Goal: Transaction & Acquisition: Download file/media

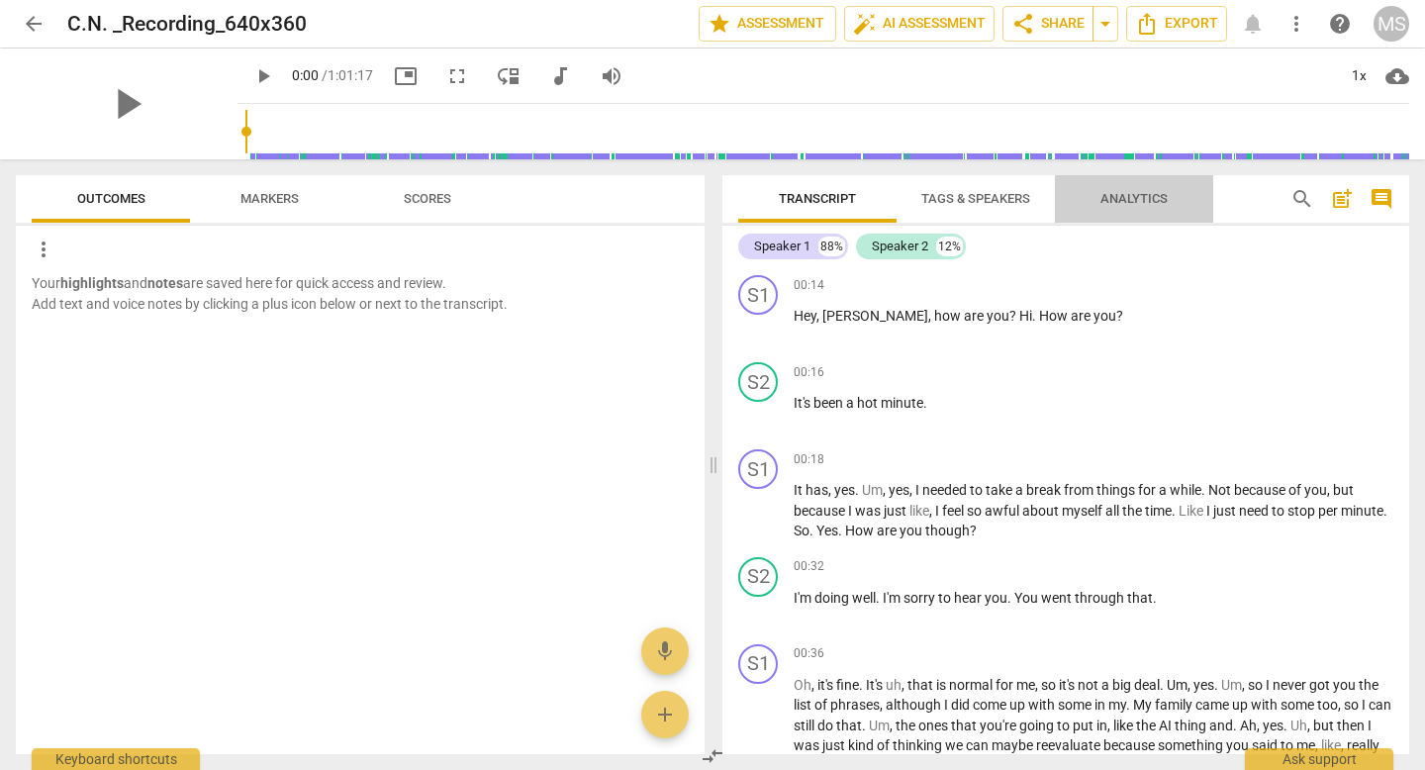
click at [1154, 194] on span "Analytics" at bounding box center [1134, 198] width 67 height 15
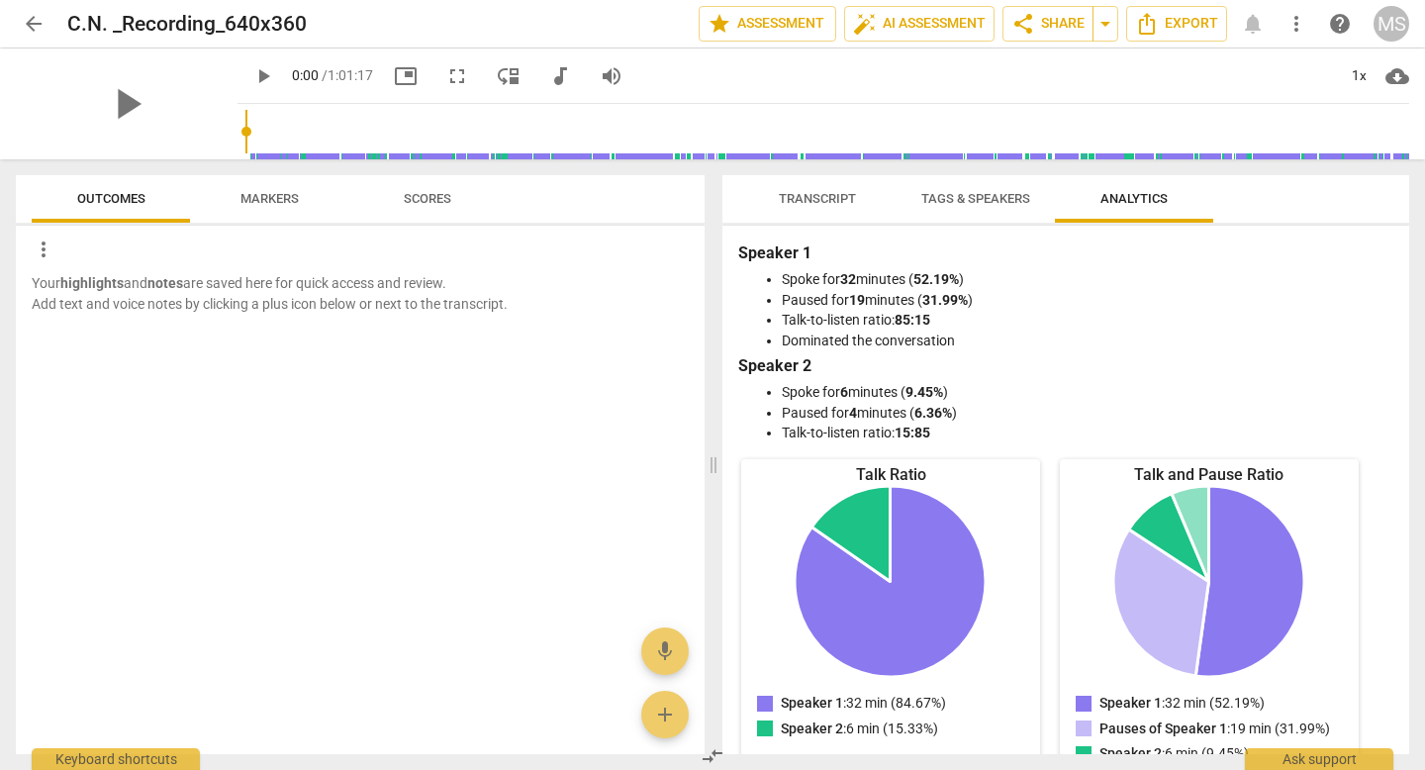
click at [1029, 193] on span "Tags & Speakers" at bounding box center [975, 198] width 109 height 15
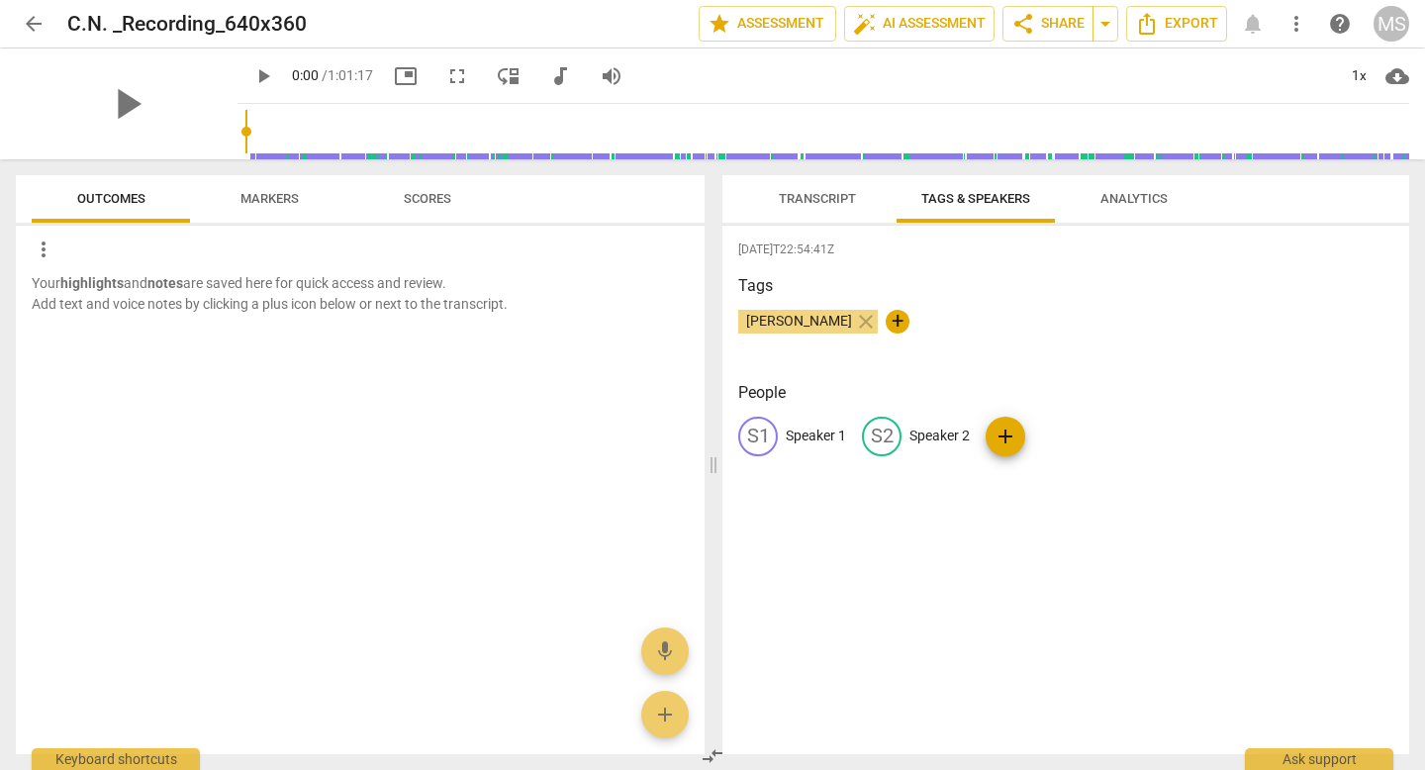
click at [1126, 193] on span "Analytics" at bounding box center [1134, 198] width 67 height 15
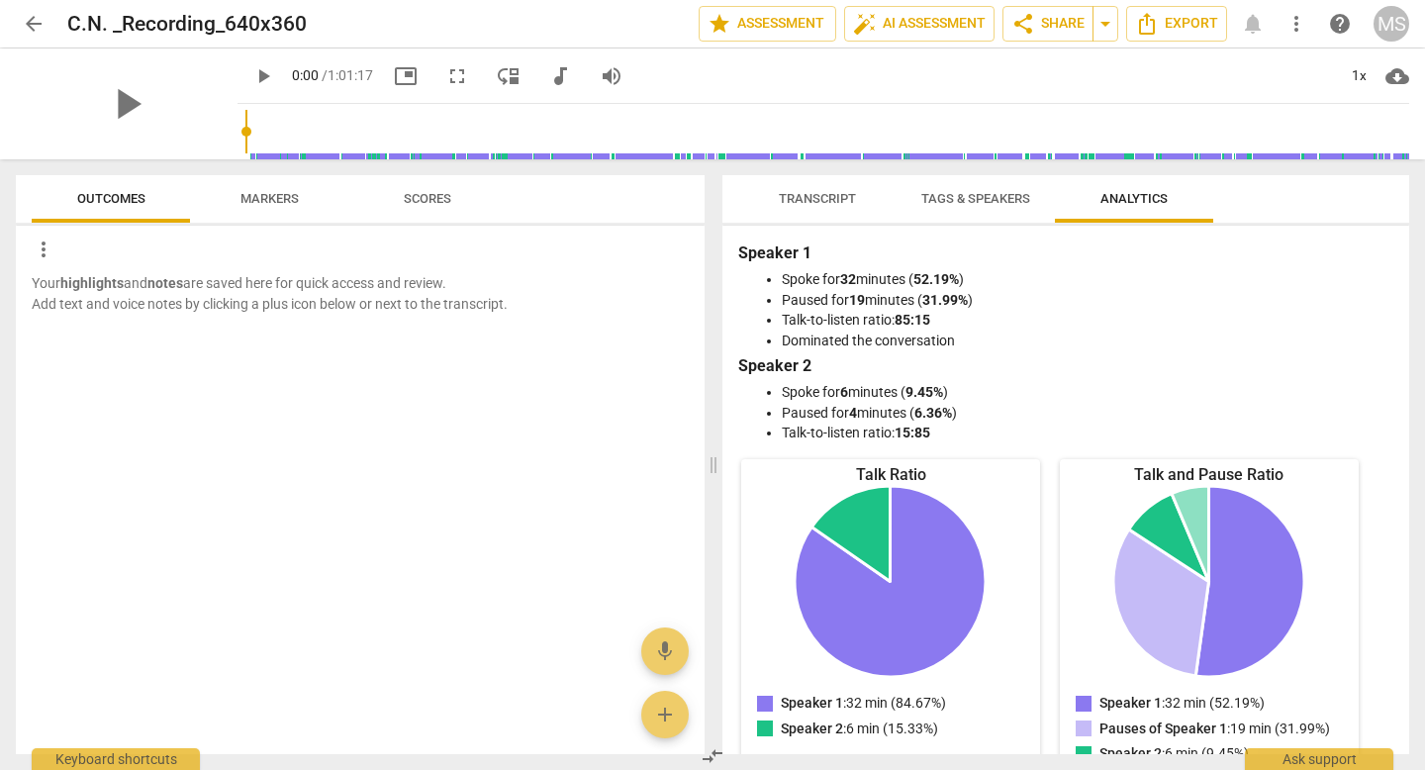
click at [267, 198] on span "Markers" at bounding box center [269, 198] width 58 height 15
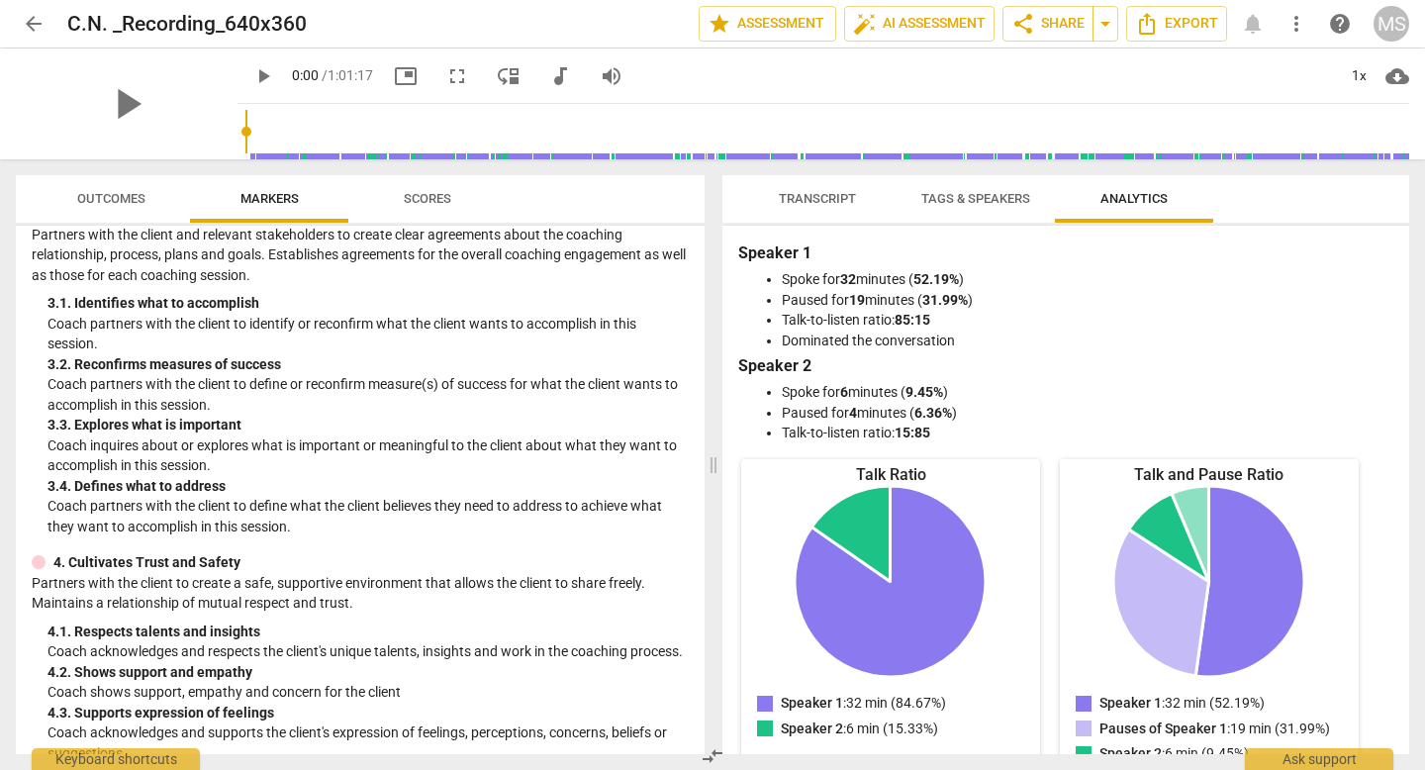
scroll to position [315, 0]
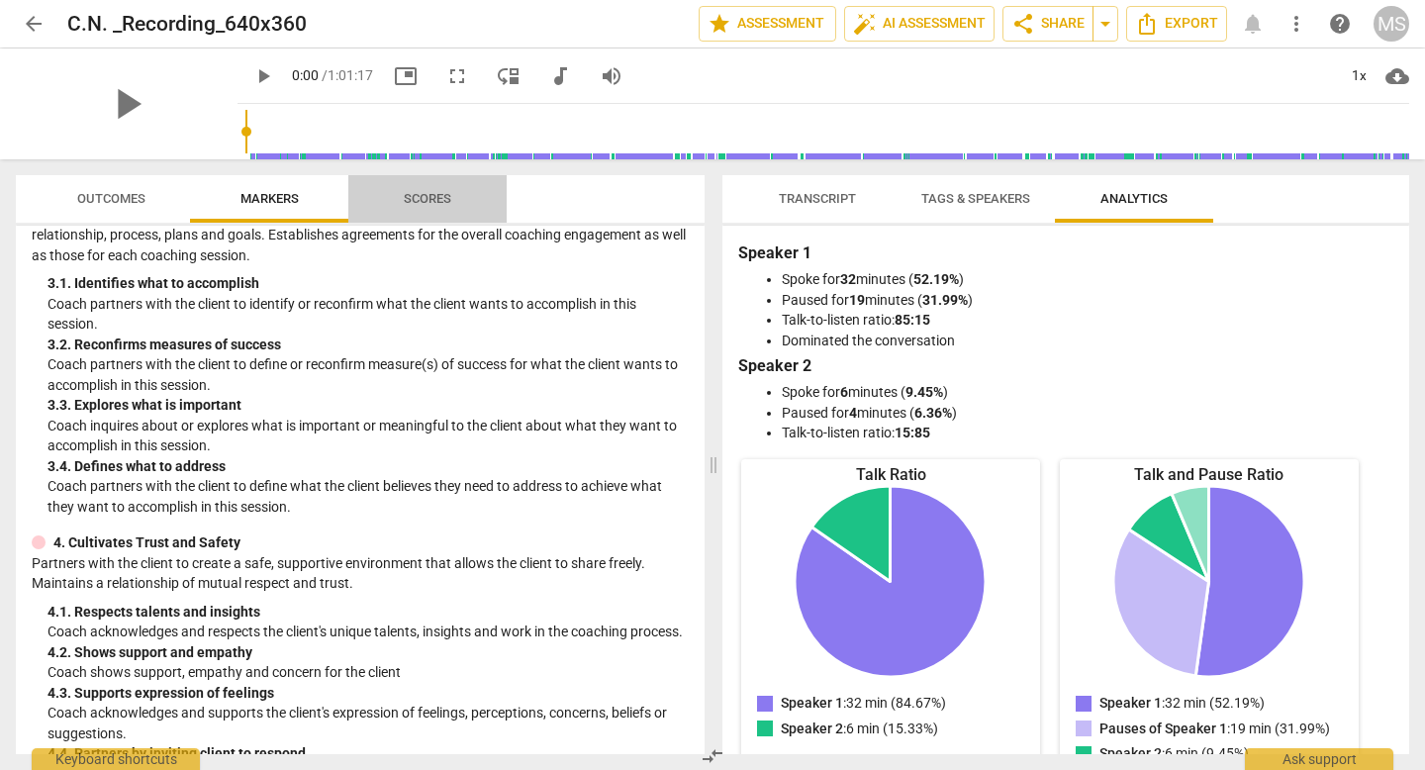
click at [444, 186] on span "Scores" at bounding box center [427, 199] width 95 height 27
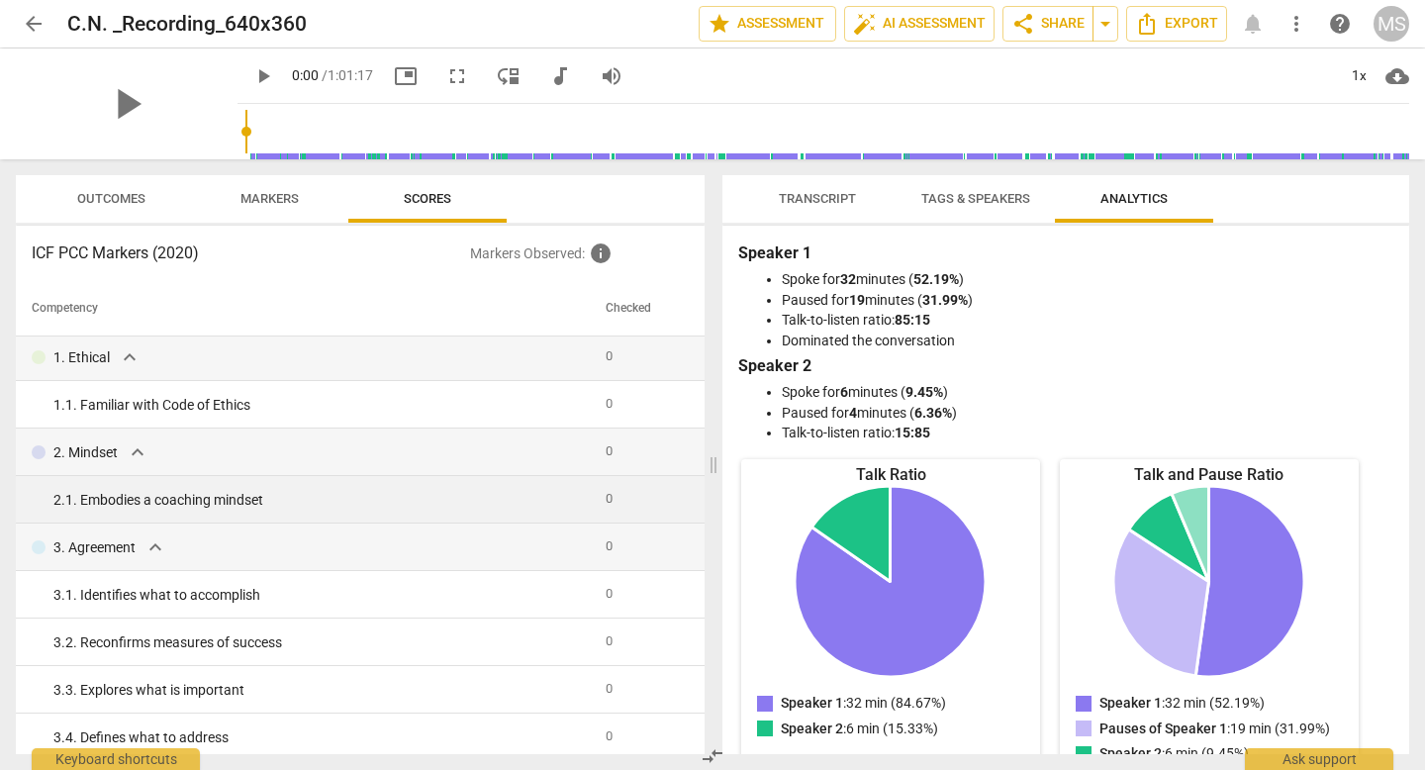
scroll to position [0, 0]
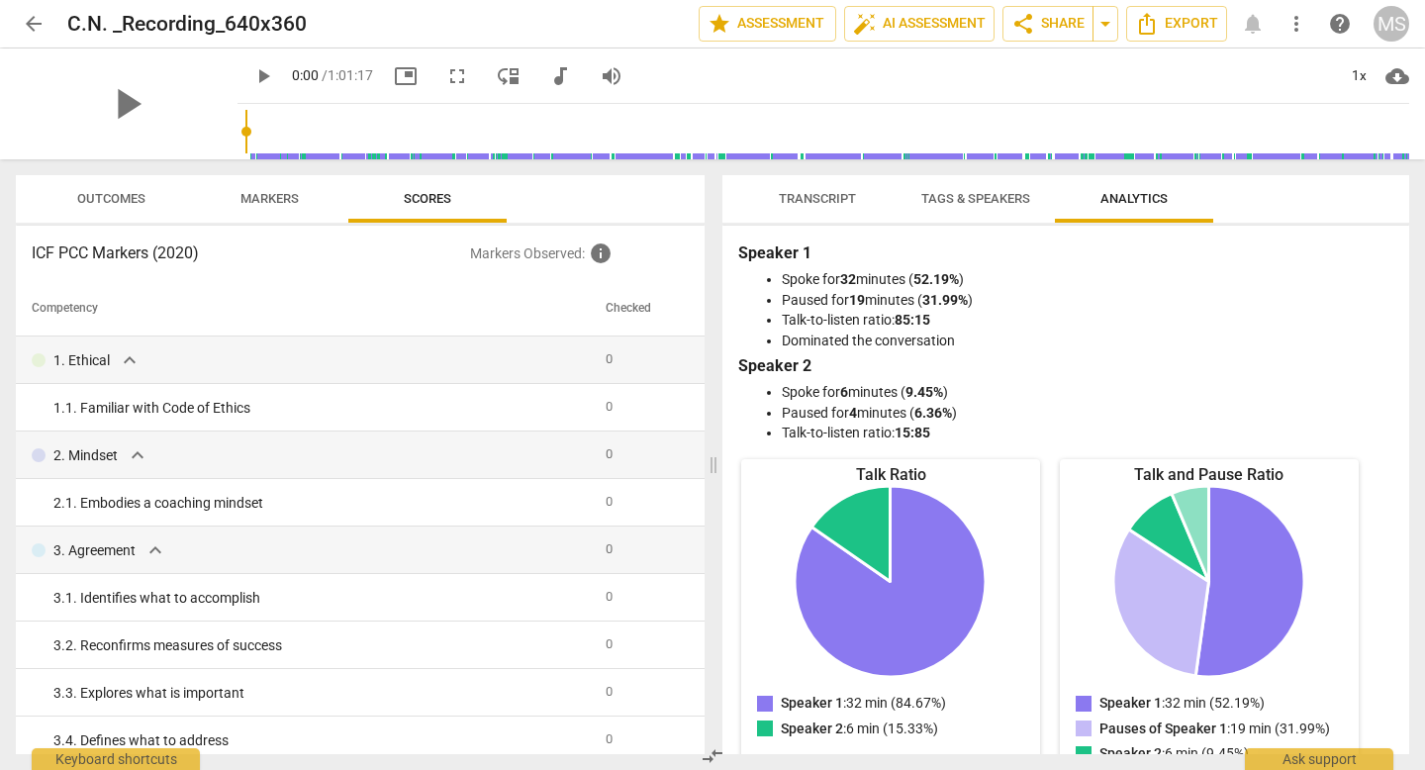
click at [129, 197] on span "Outcomes" at bounding box center [111, 198] width 68 height 15
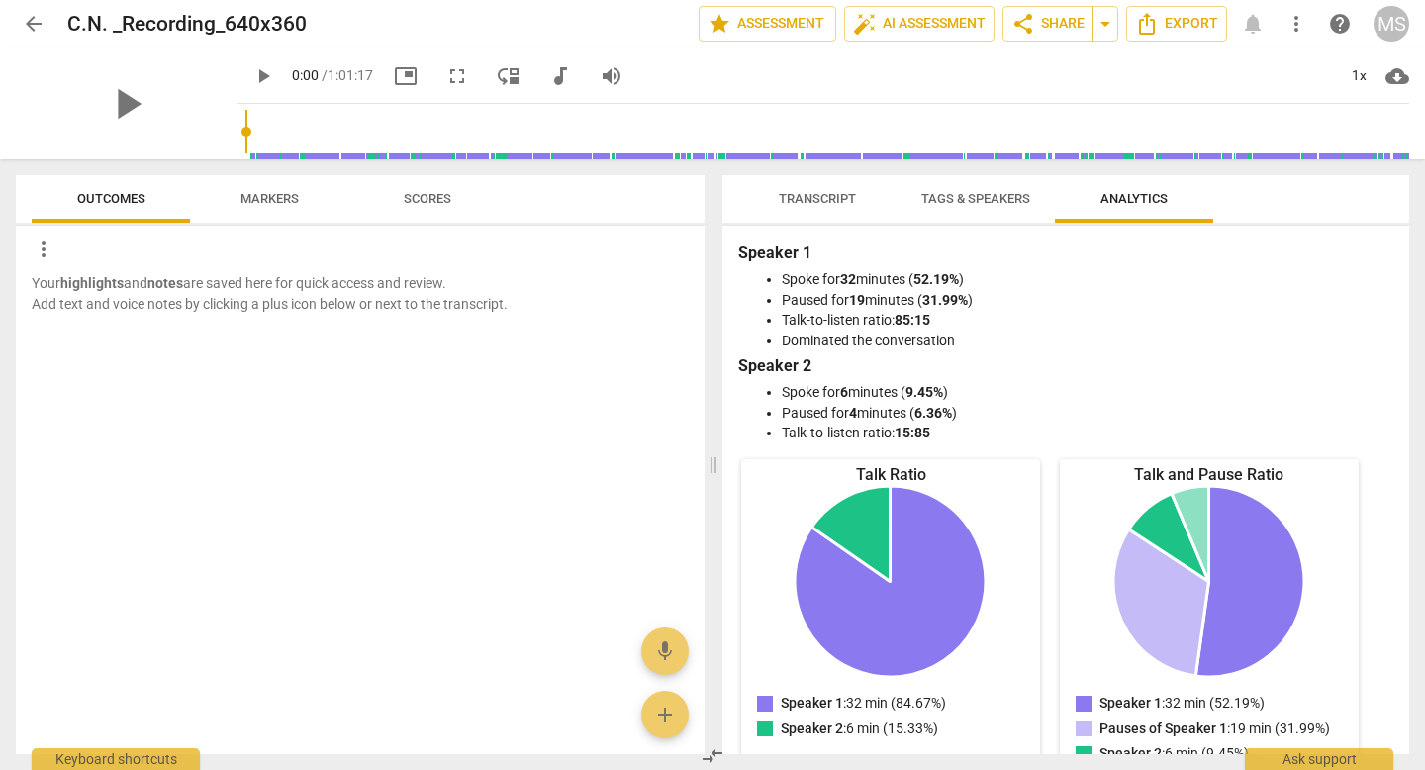
click at [248, 191] on span "Markers" at bounding box center [269, 198] width 58 height 15
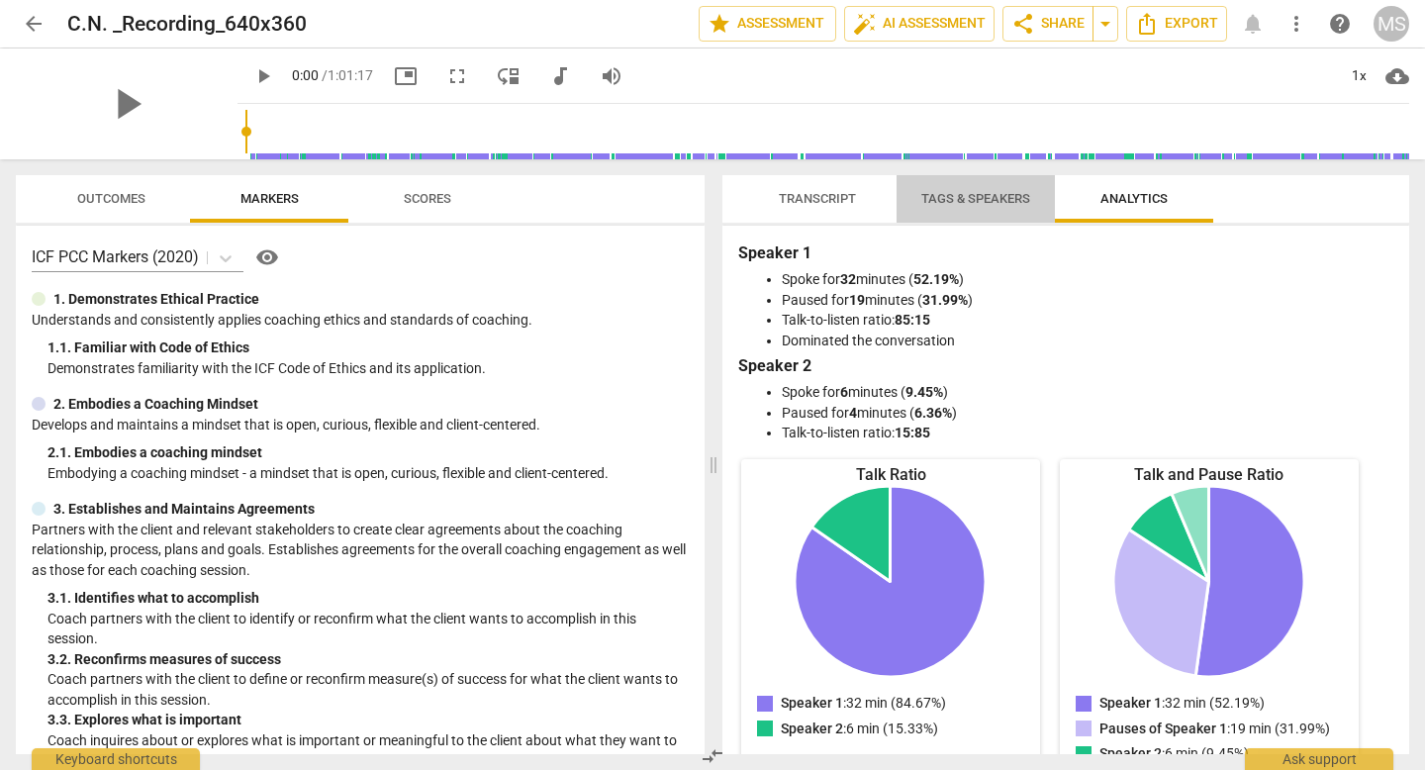
click at [1002, 186] on span "Tags & Speakers" at bounding box center [976, 199] width 156 height 27
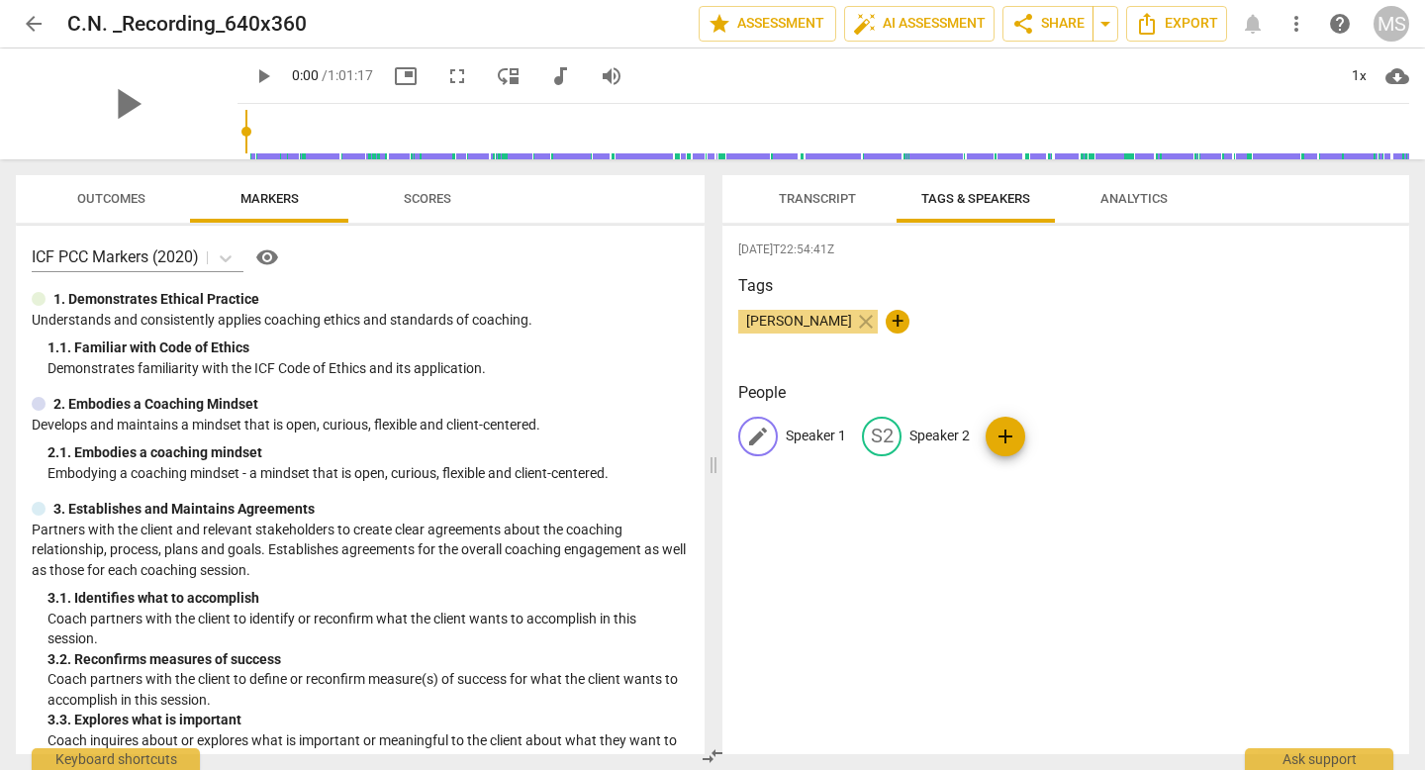
click at [753, 434] on span "edit" at bounding box center [758, 437] width 24 height 24
click at [828, 190] on span "Transcript" at bounding box center [817, 199] width 125 height 27
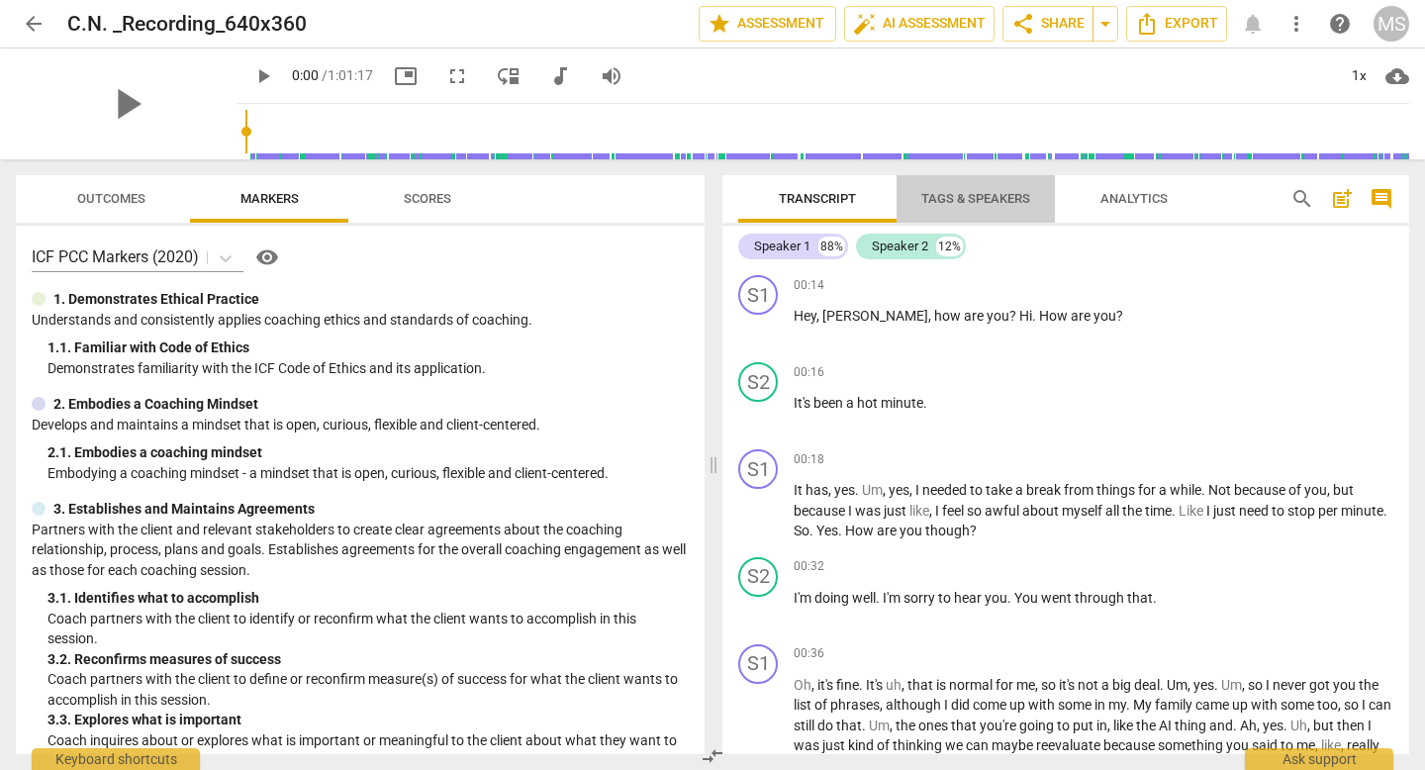
click at [939, 198] on span "Tags & Speakers" at bounding box center [975, 198] width 109 height 15
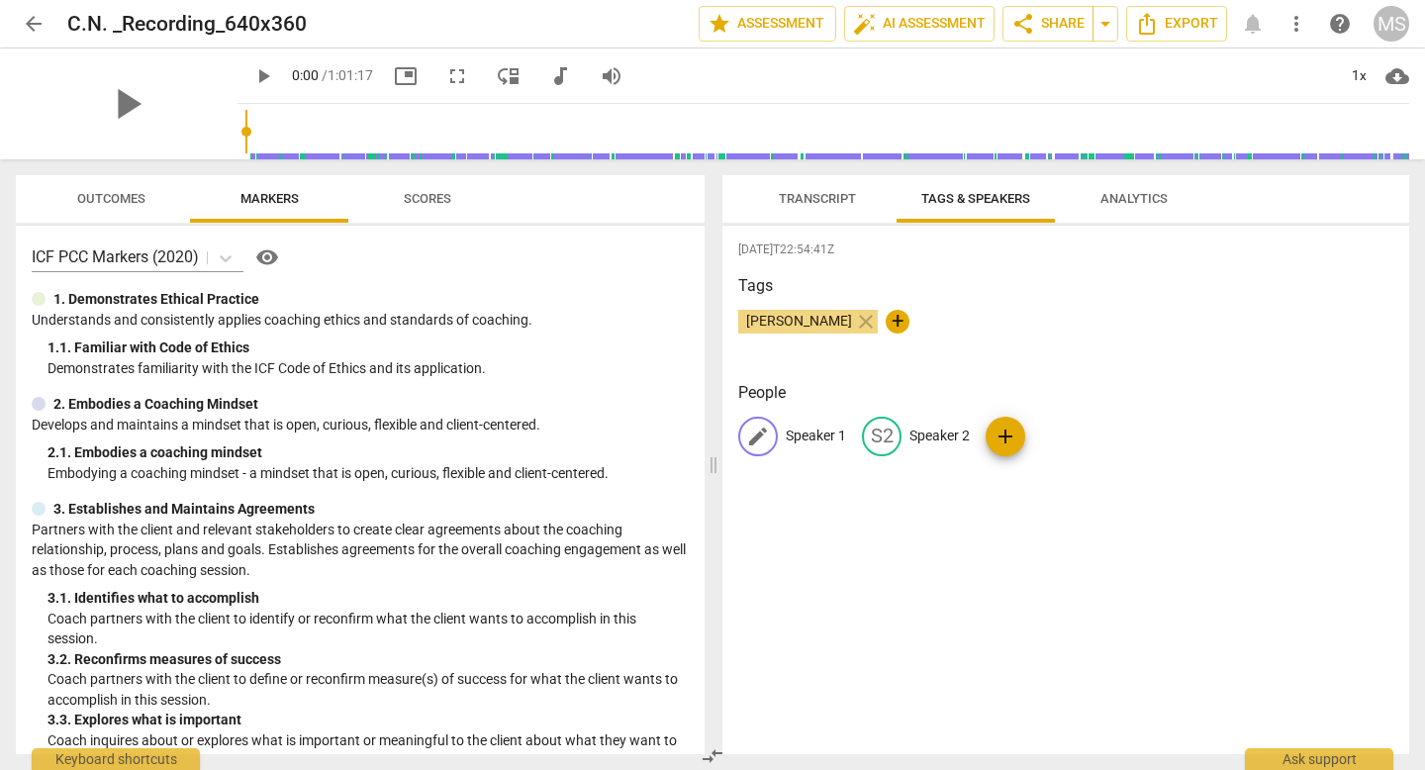
click at [810, 436] on p "Speaker 1" at bounding box center [816, 436] width 60 height 21
type input "Cient"
click at [1071, 431] on p "Speaker 2" at bounding box center [1068, 436] width 60 height 21
type input "Coach"
click at [1114, 492] on div "[DATE]T22:54:41Z Tags [PERSON_NAME] close + People CI Cient edit Coach delete a…" at bounding box center [1065, 490] width 687 height 528
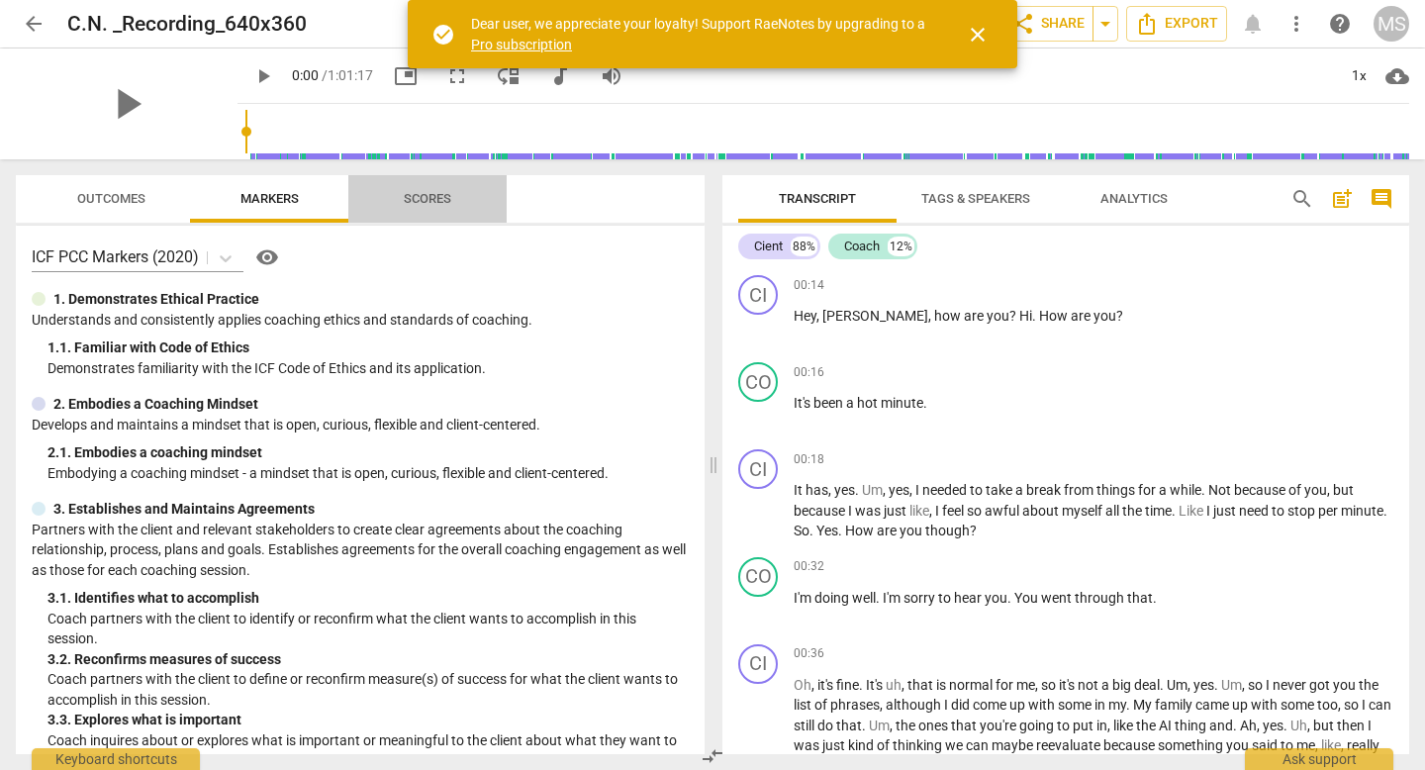
click at [426, 201] on span "Scores" at bounding box center [428, 198] width 48 height 15
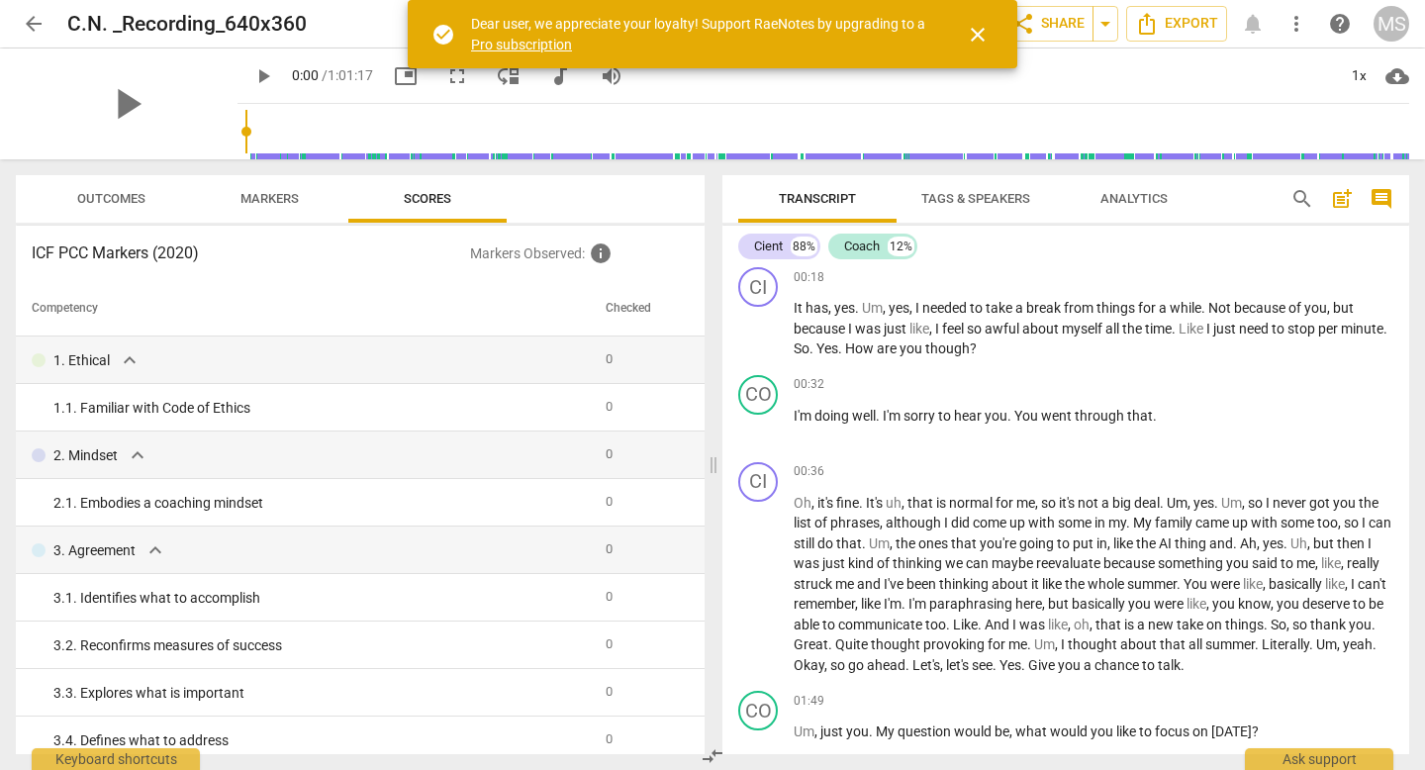
click at [969, 38] on span "close" at bounding box center [978, 35] width 24 height 24
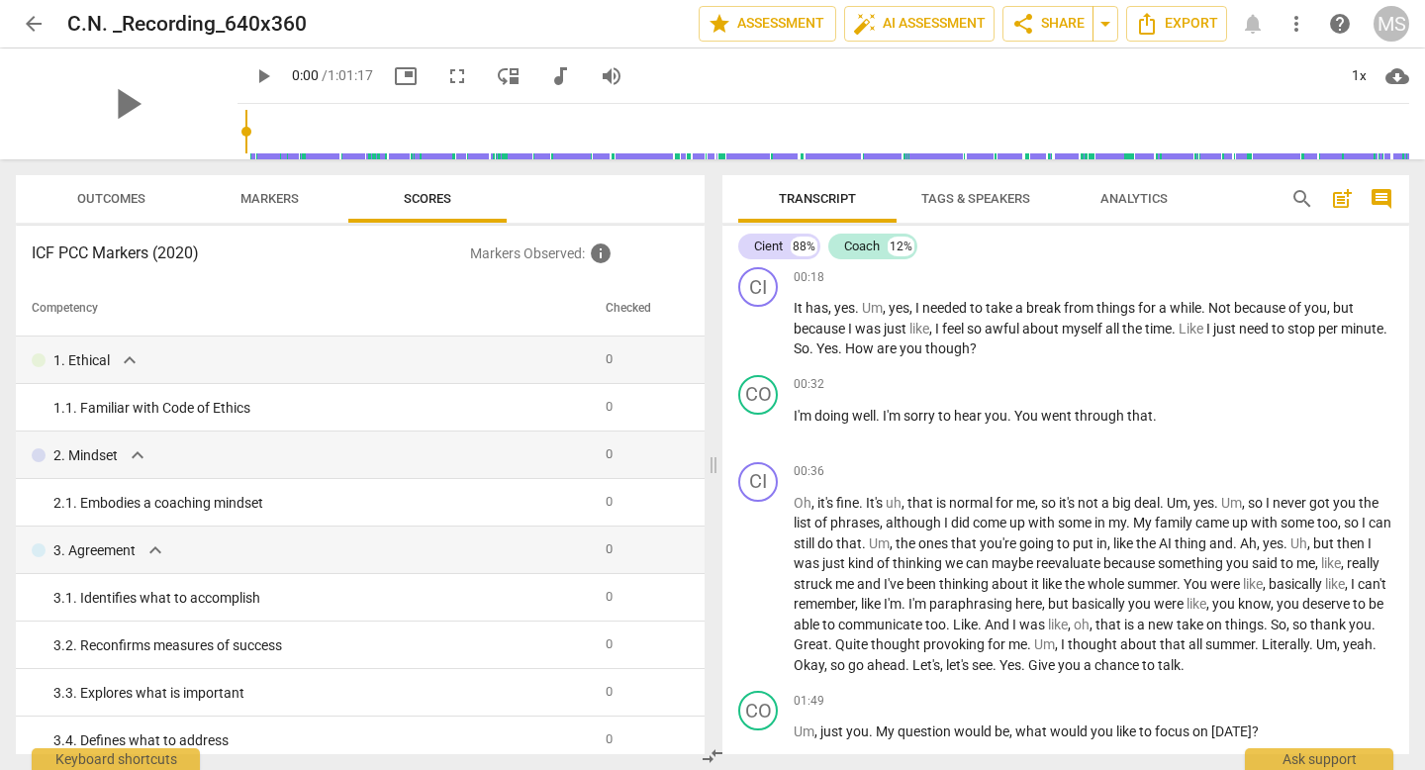
drag, startPoint x: 1401, startPoint y: 73, endPoint x: 1082, endPoint y: 152, distance: 329.3
click at [1082, 152] on div "play_arrow 0:00 / 1:01:17 picture_in_picture fullscreen move_down audiotrack vo…" at bounding box center [824, 103] width 1172 height 111
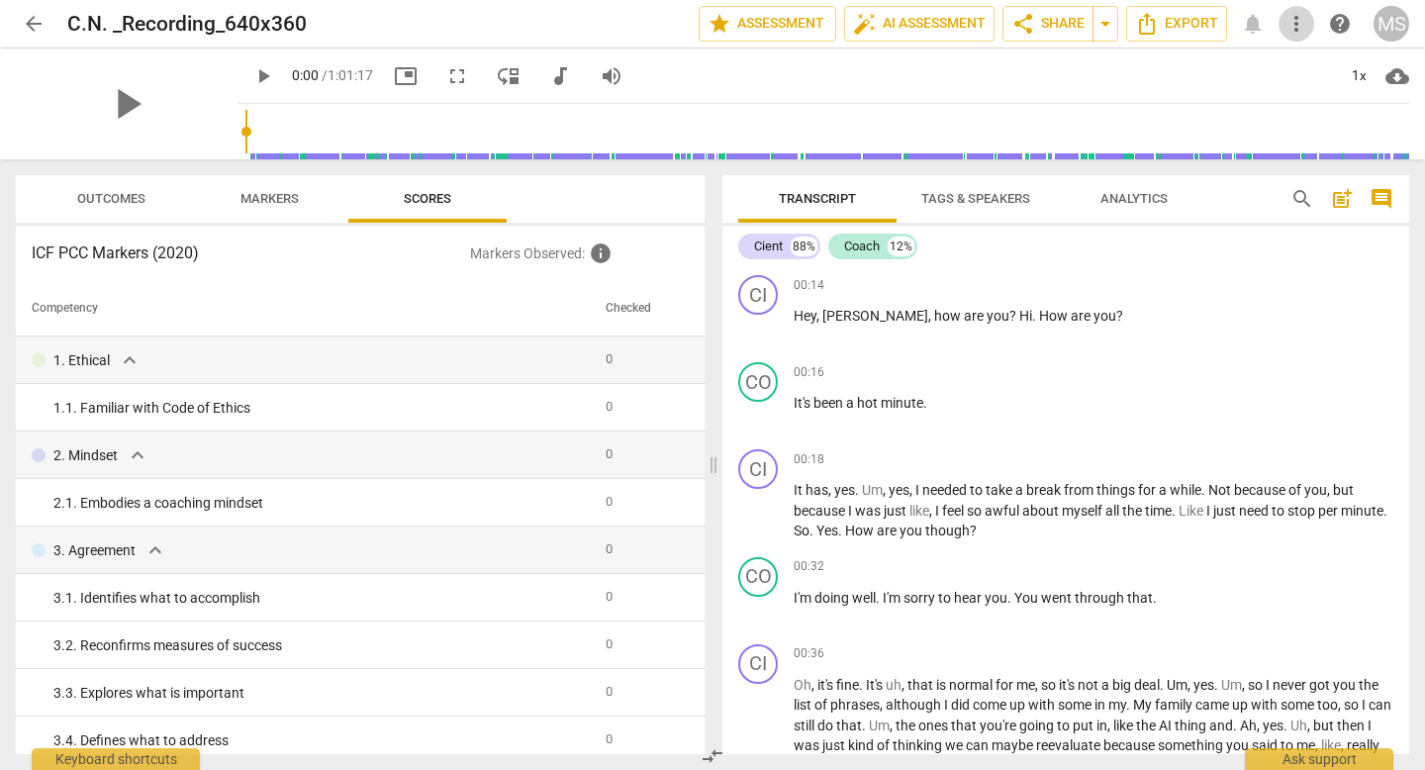
click at [1293, 18] on span "more_vert" at bounding box center [1297, 24] width 24 height 24
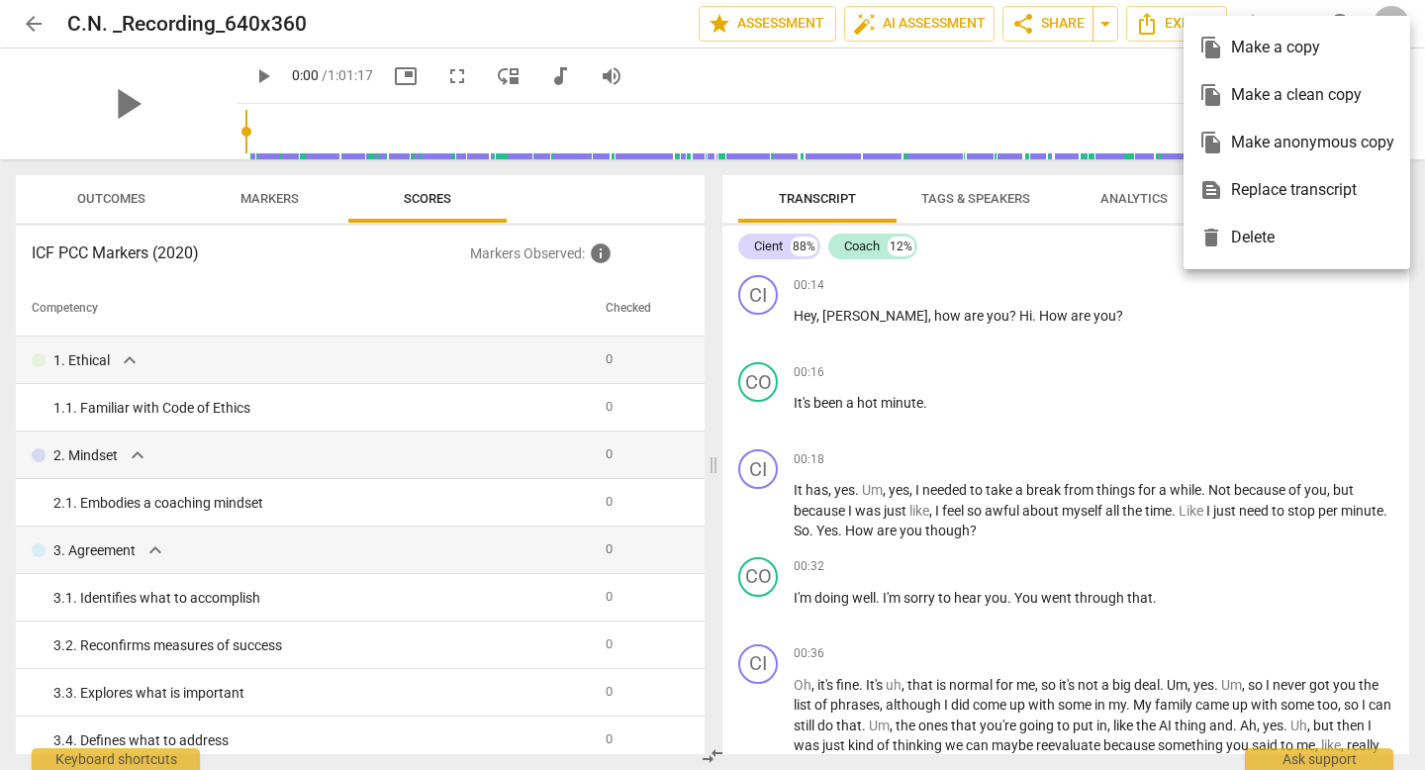
click at [1156, 273] on div at bounding box center [712, 385] width 1425 height 770
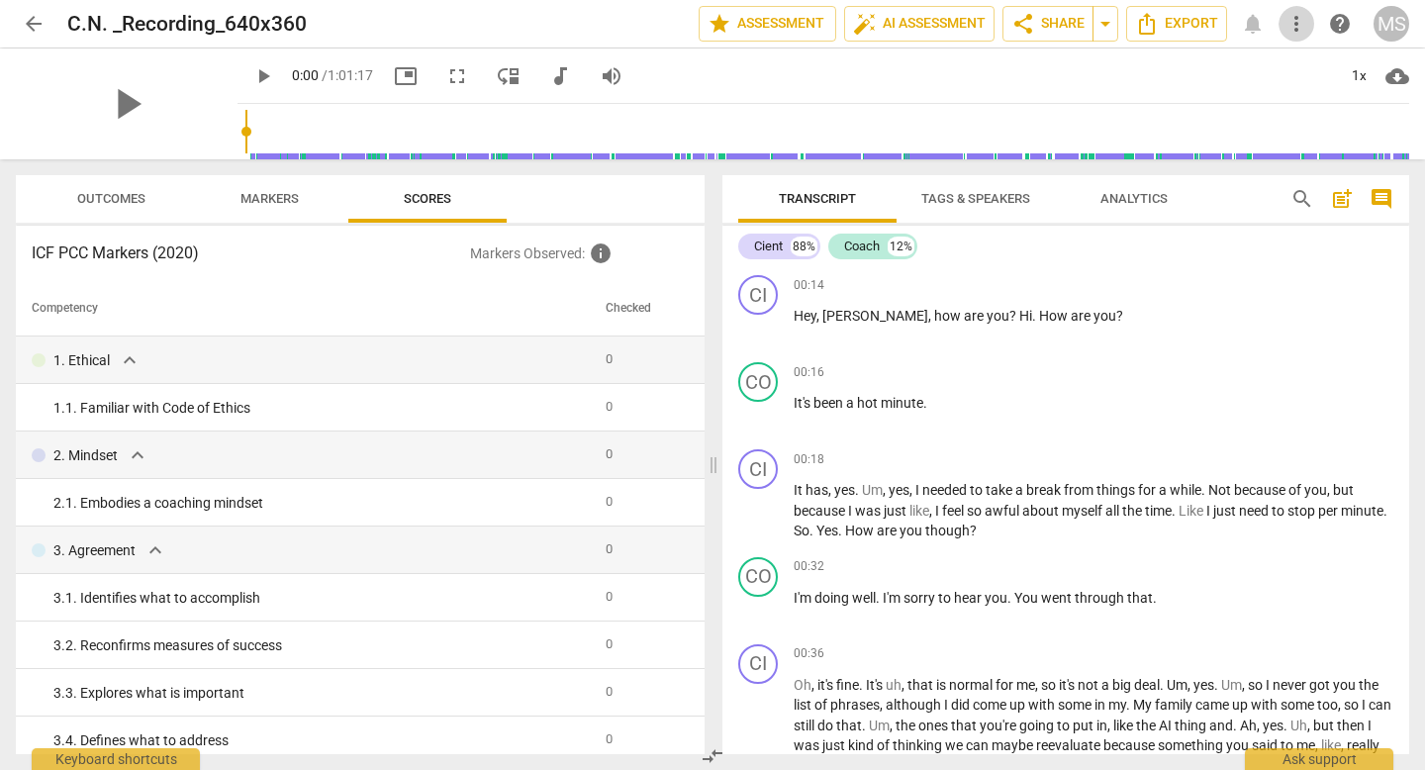
click at [1299, 27] on span "more_vert" at bounding box center [1297, 24] width 24 height 24
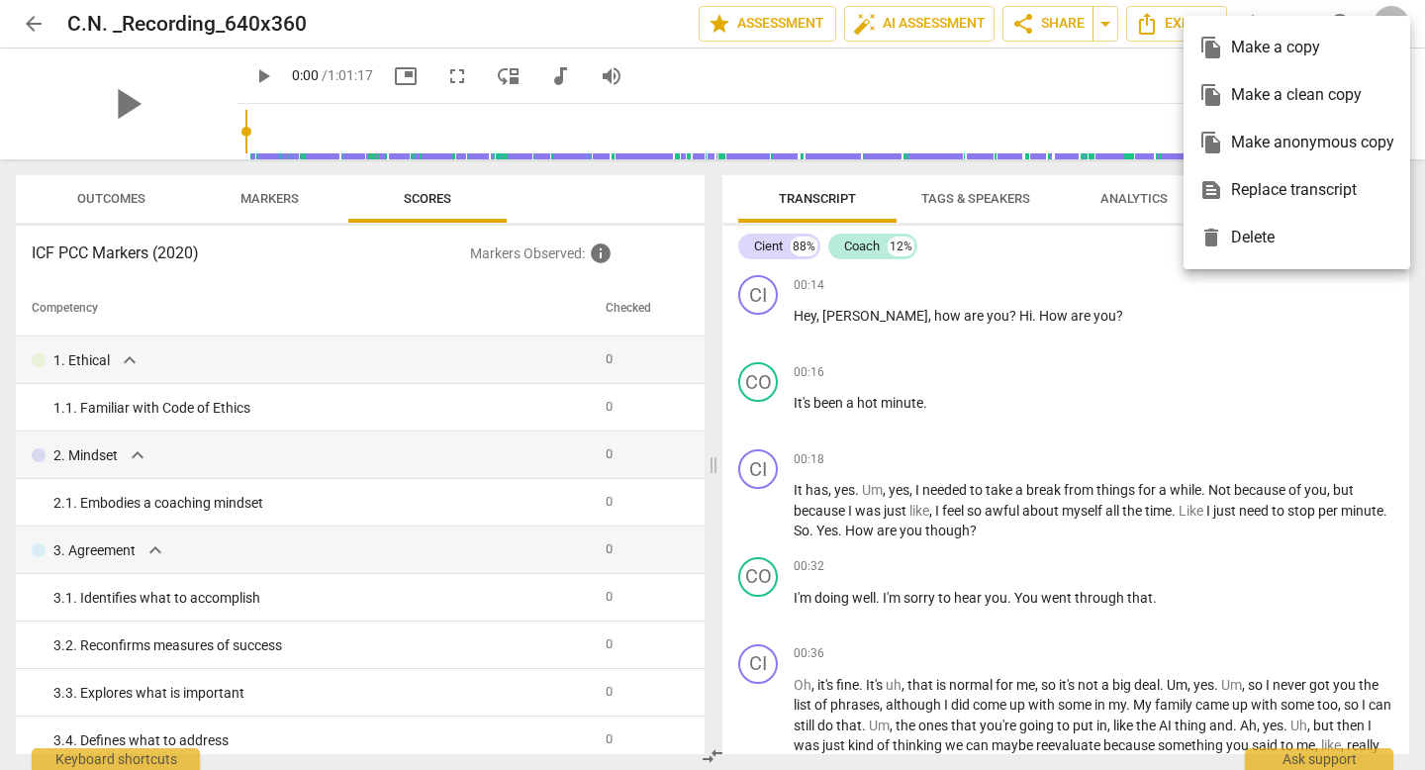
click at [1072, 314] on div at bounding box center [712, 385] width 1425 height 770
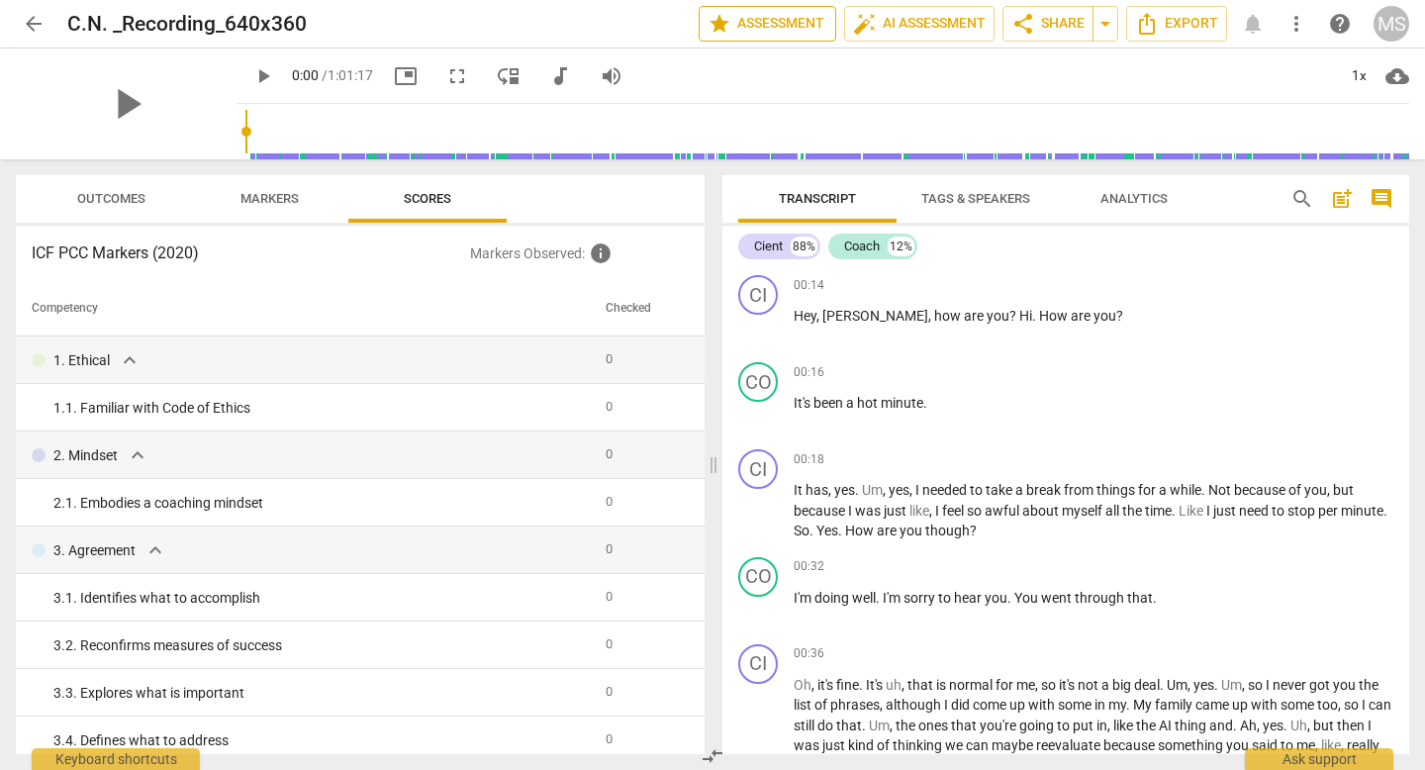
click at [809, 24] on span "star Assessment" at bounding box center [768, 24] width 120 height 24
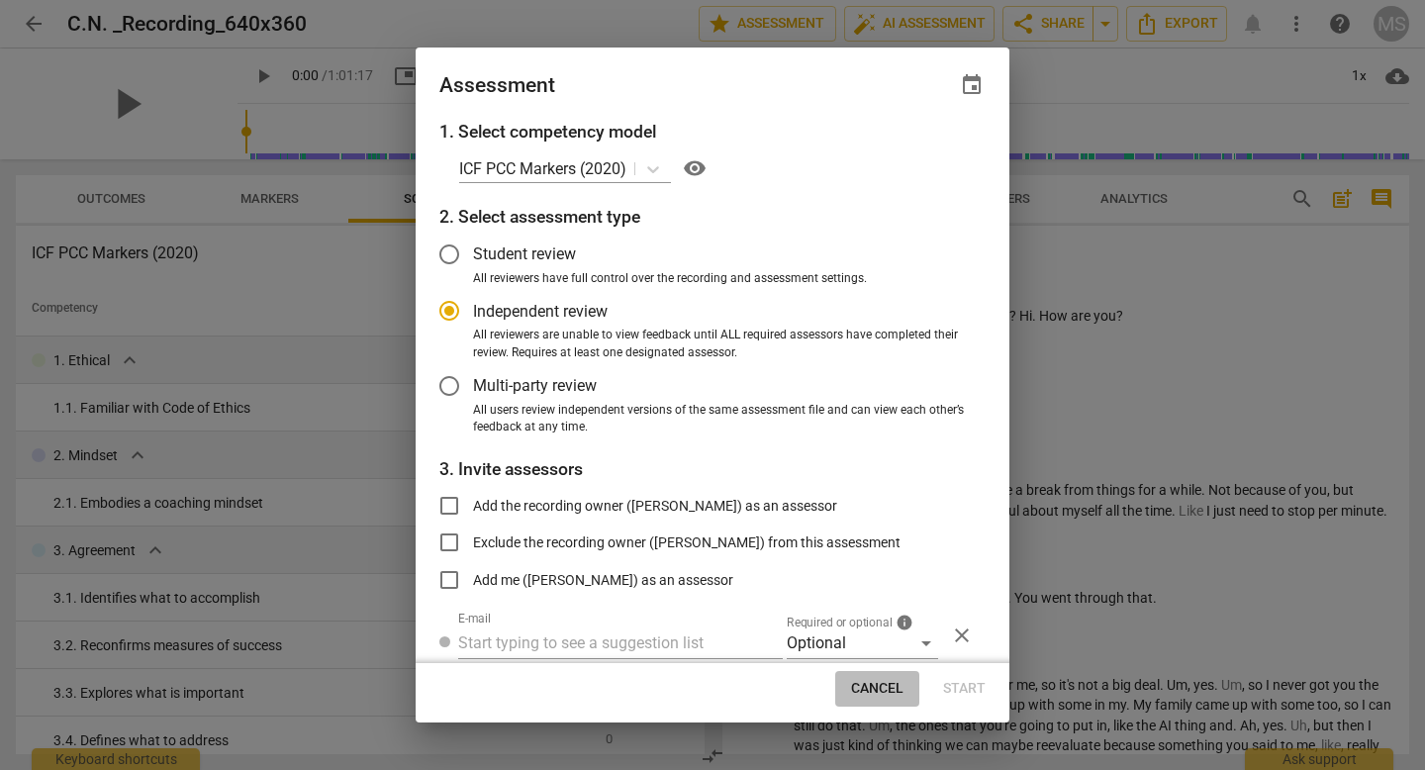
click at [867, 687] on span "Cancel" at bounding box center [877, 689] width 52 height 20
radio input "false"
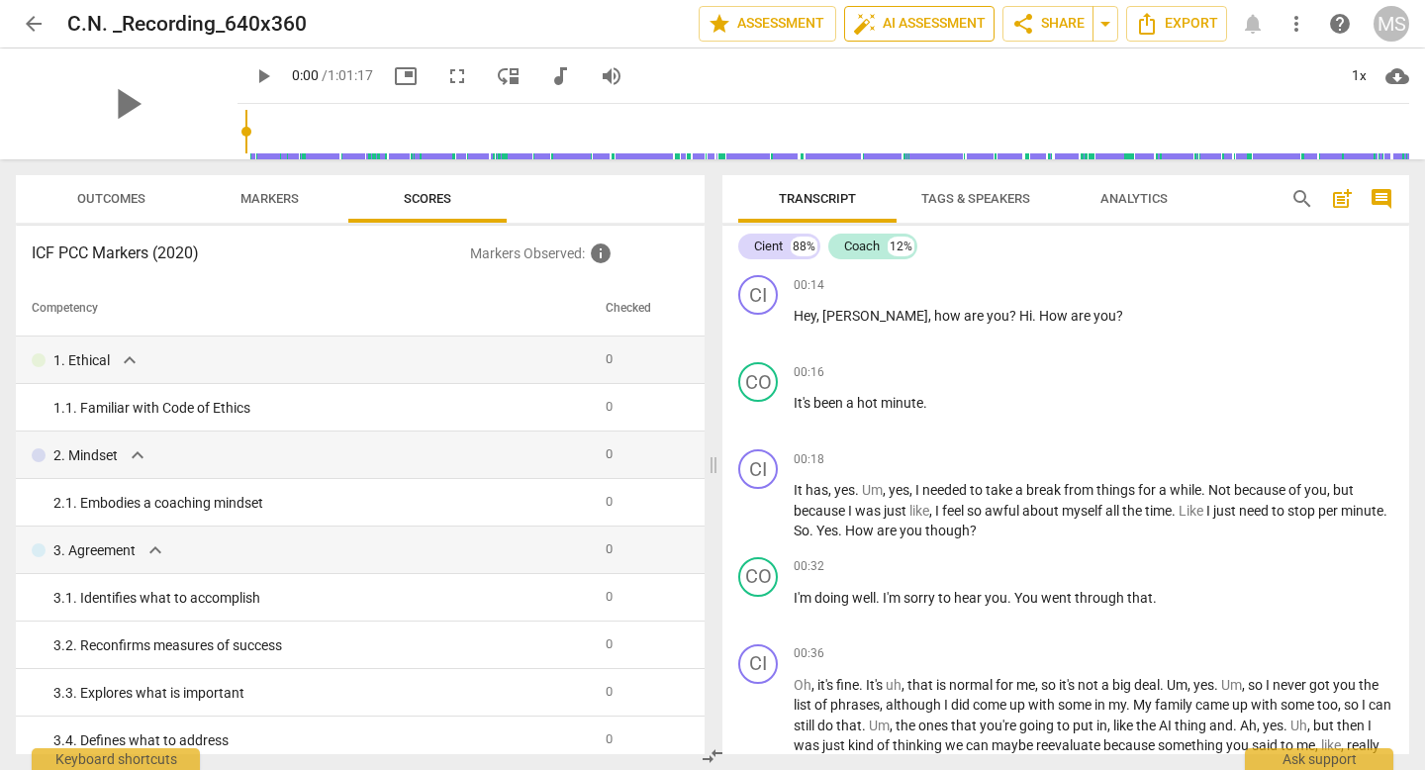
click at [944, 29] on span "auto_fix_high AI Assessment" at bounding box center [919, 24] width 133 height 24
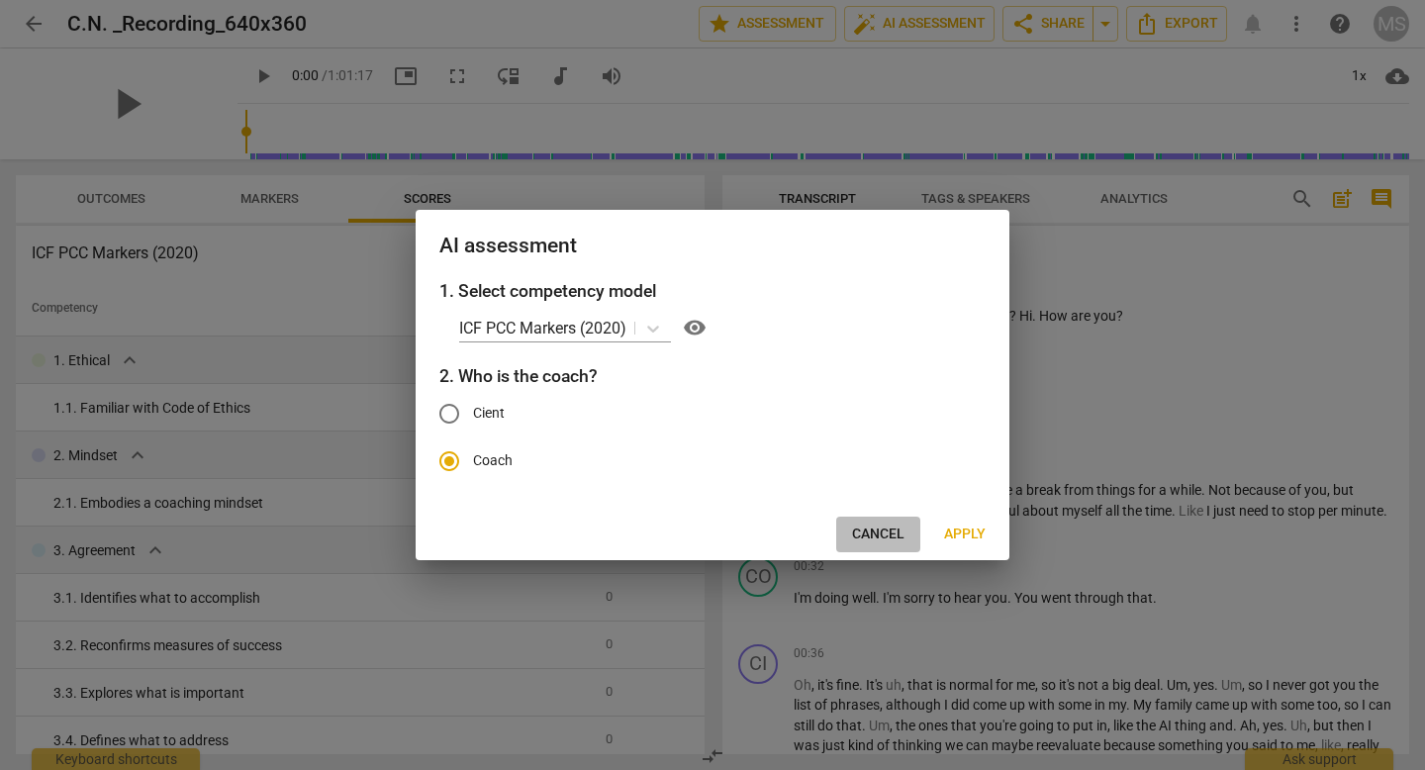
click at [903, 528] on span "Cancel" at bounding box center [878, 535] width 52 height 20
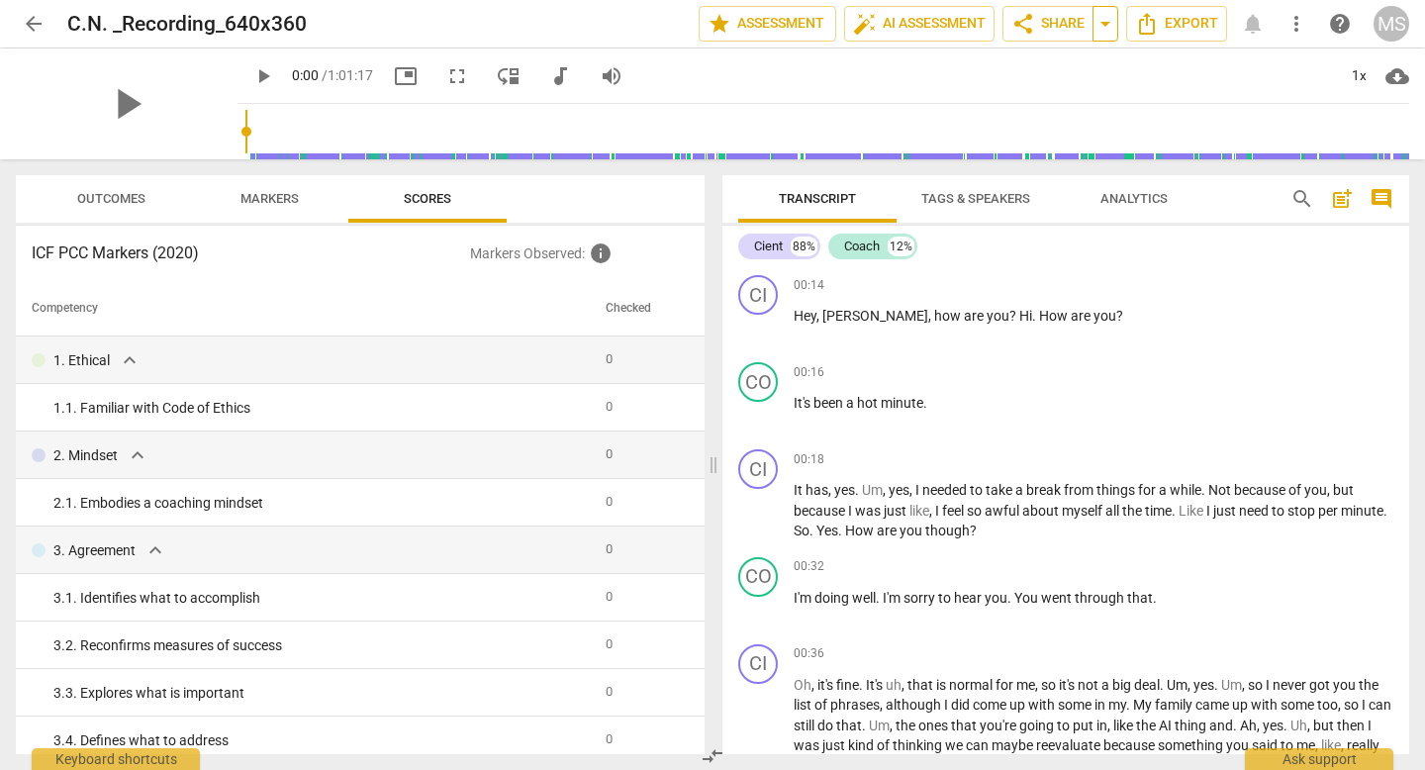
click at [1115, 29] on span "arrow_drop_down" at bounding box center [1106, 24] width 24 height 24
click at [1170, 20] on span "Export" at bounding box center [1176, 24] width 83 height 24
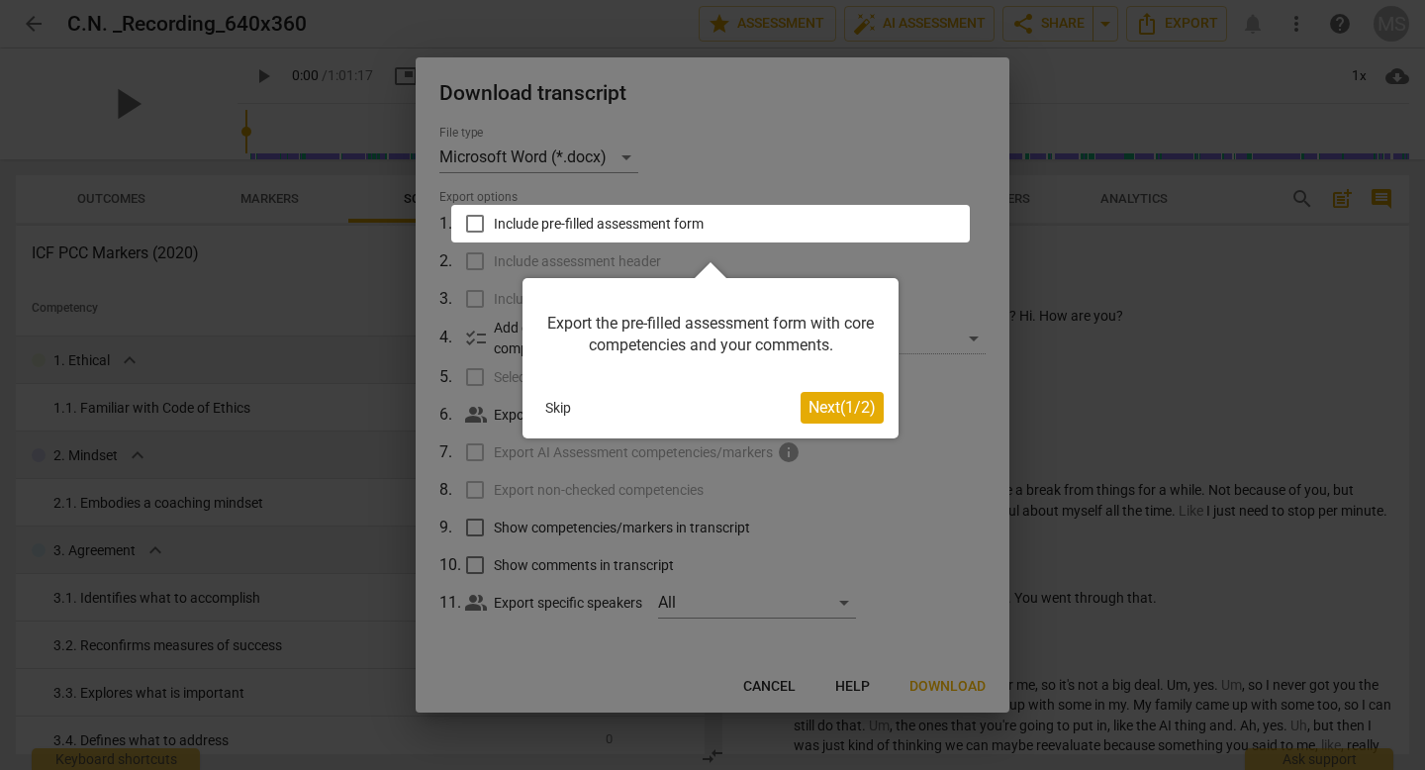
click at [935, 687] on div at bounding box center [712, 385] width 1425 height 770
click at [847, 407] on span "Next ( 1 / 2 )" at bounding box center [842, 407] width 67 height 19
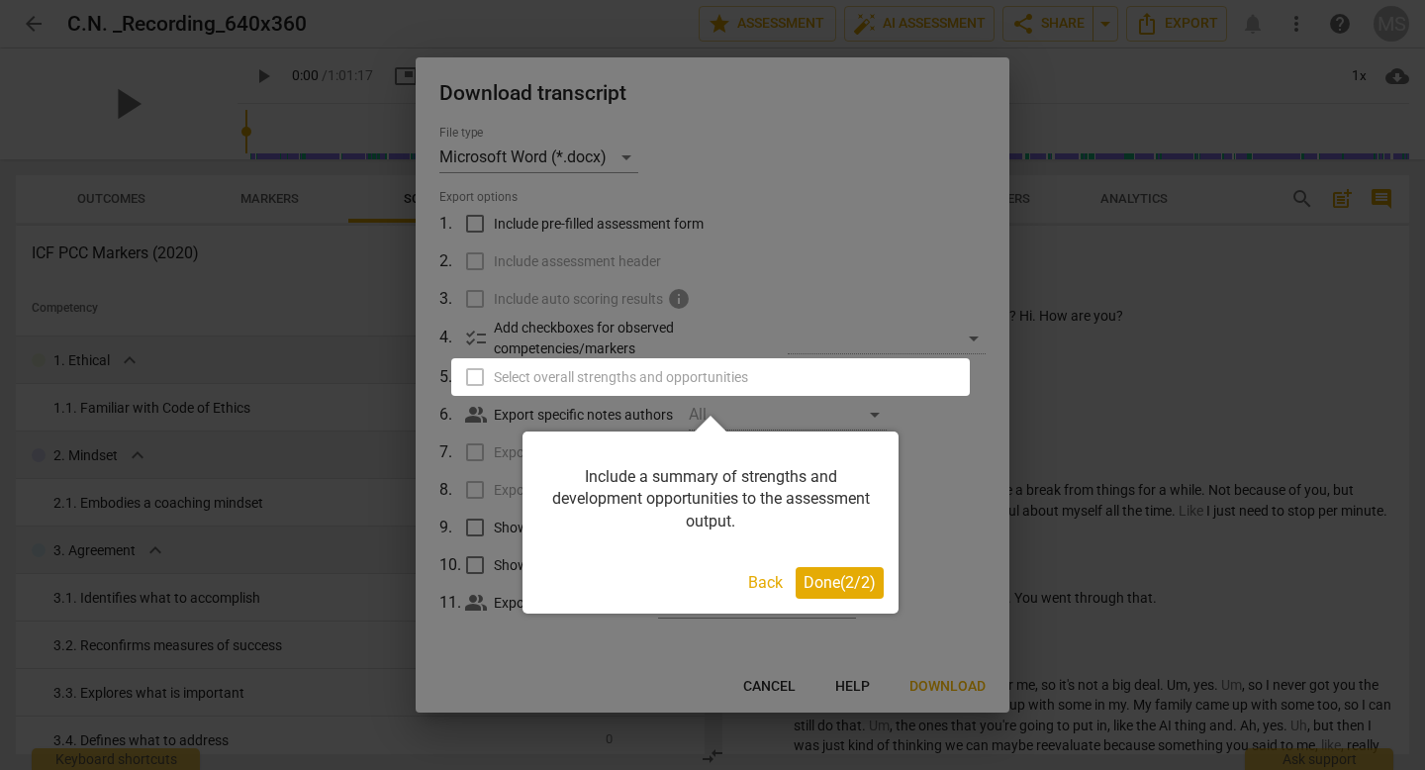
click at [829, 575] on span "Done ( 2 / 2 )" at bounding box center [840, 582] width 72 height 19
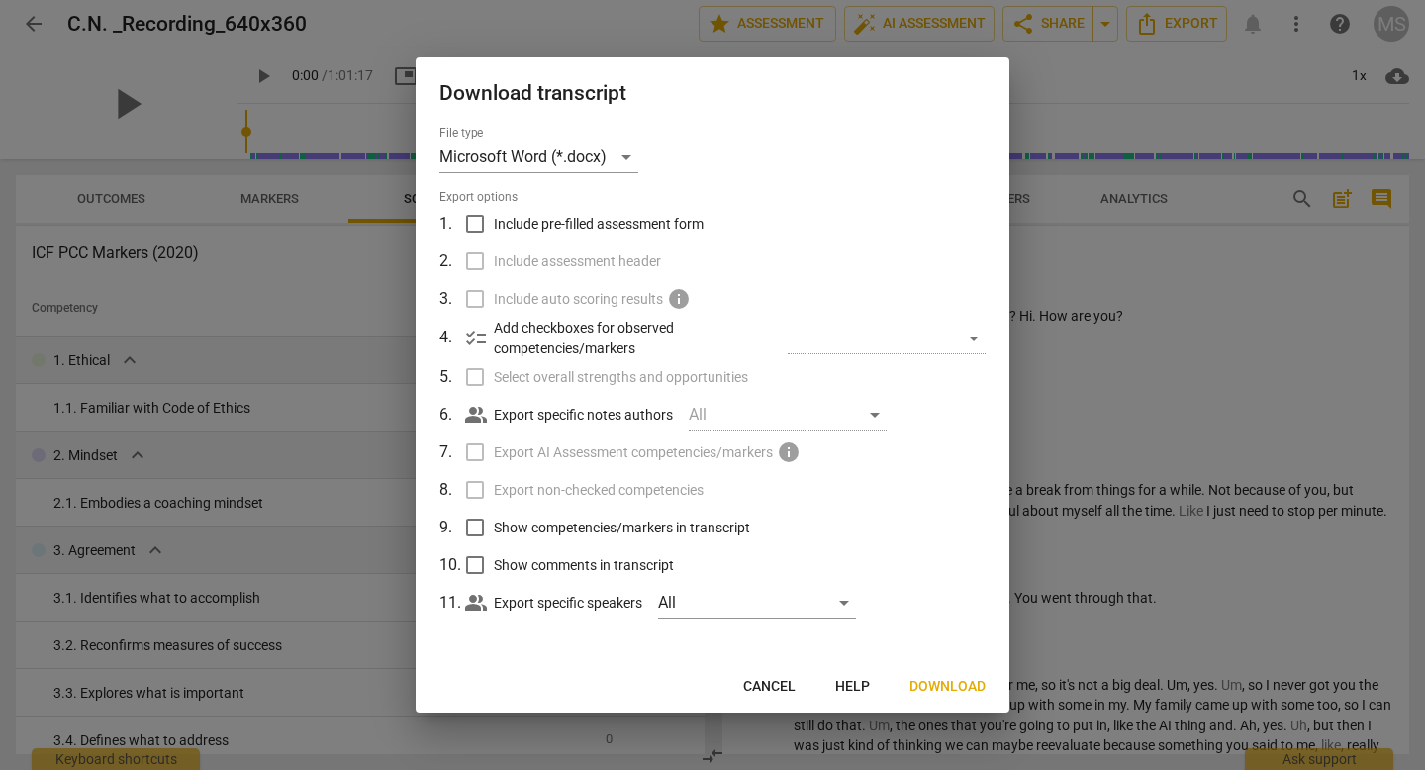
click at [934, 688] on span "Download" at bounding box center [948, 687] width 76 height 20
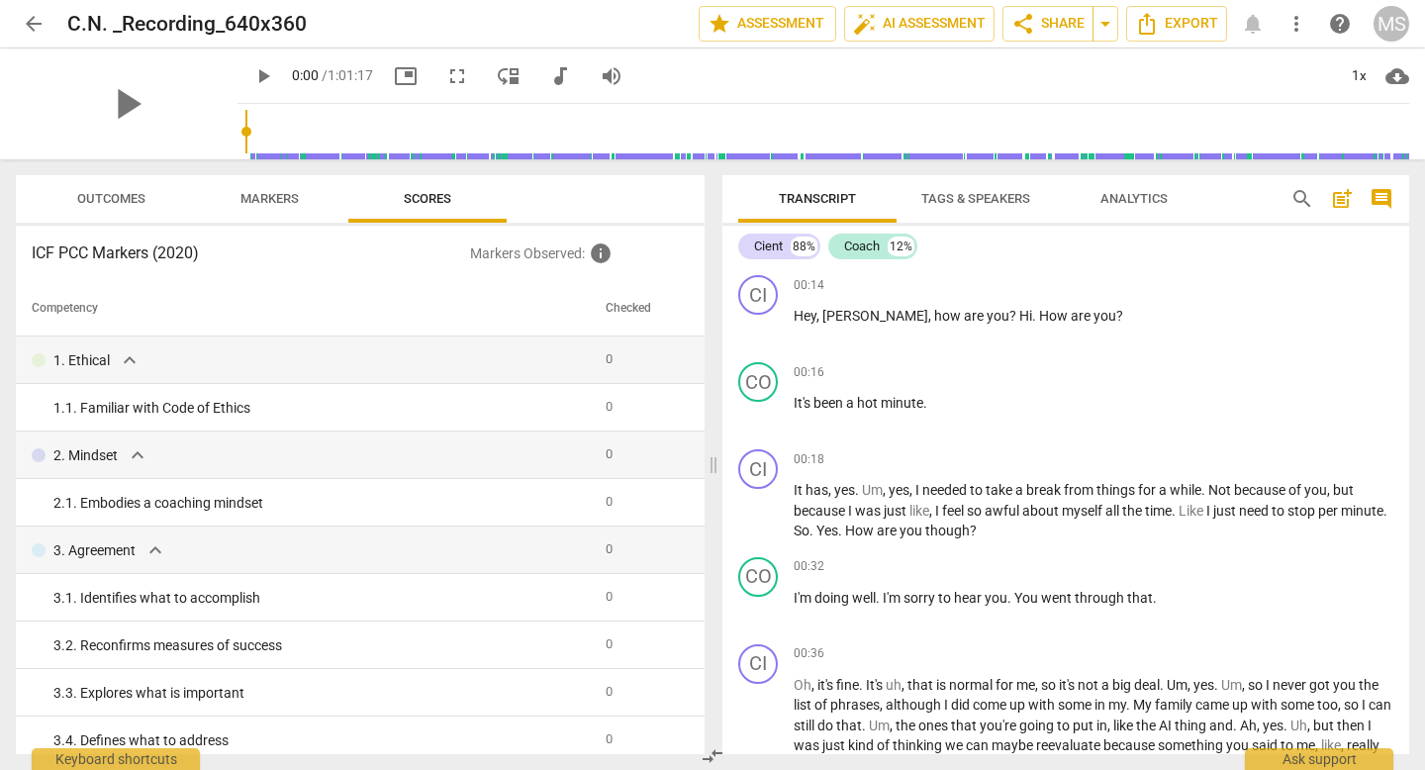
click at [1290, 19] on span "more_vert" at bounding box center [1297, 24] width 24 height 24
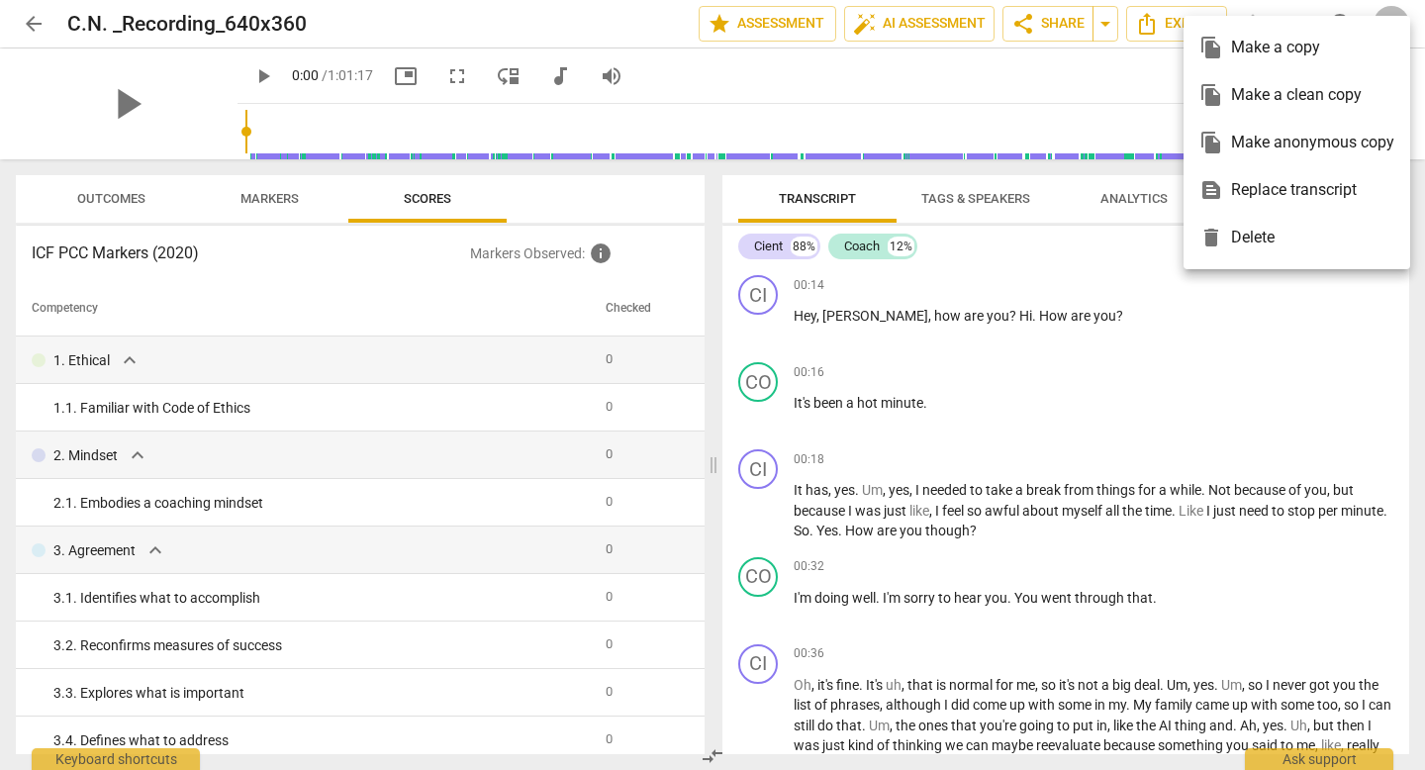
click at [1255, 238] on div "delete Delete" at bounding box center [1296, 238] width 195 height 48
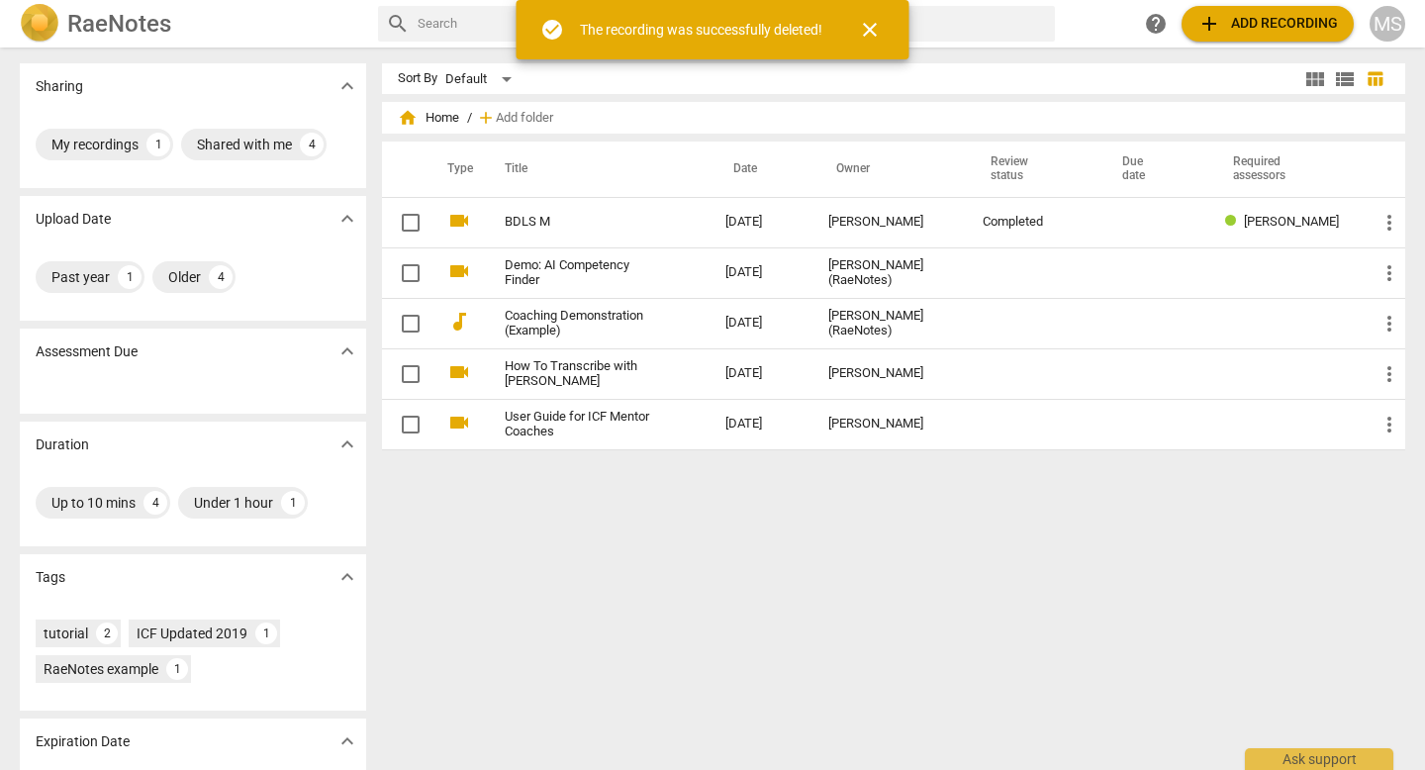
click at [1262, 19] on span "add Add recording" at bounding box center [1267, 24] width 141 height 24
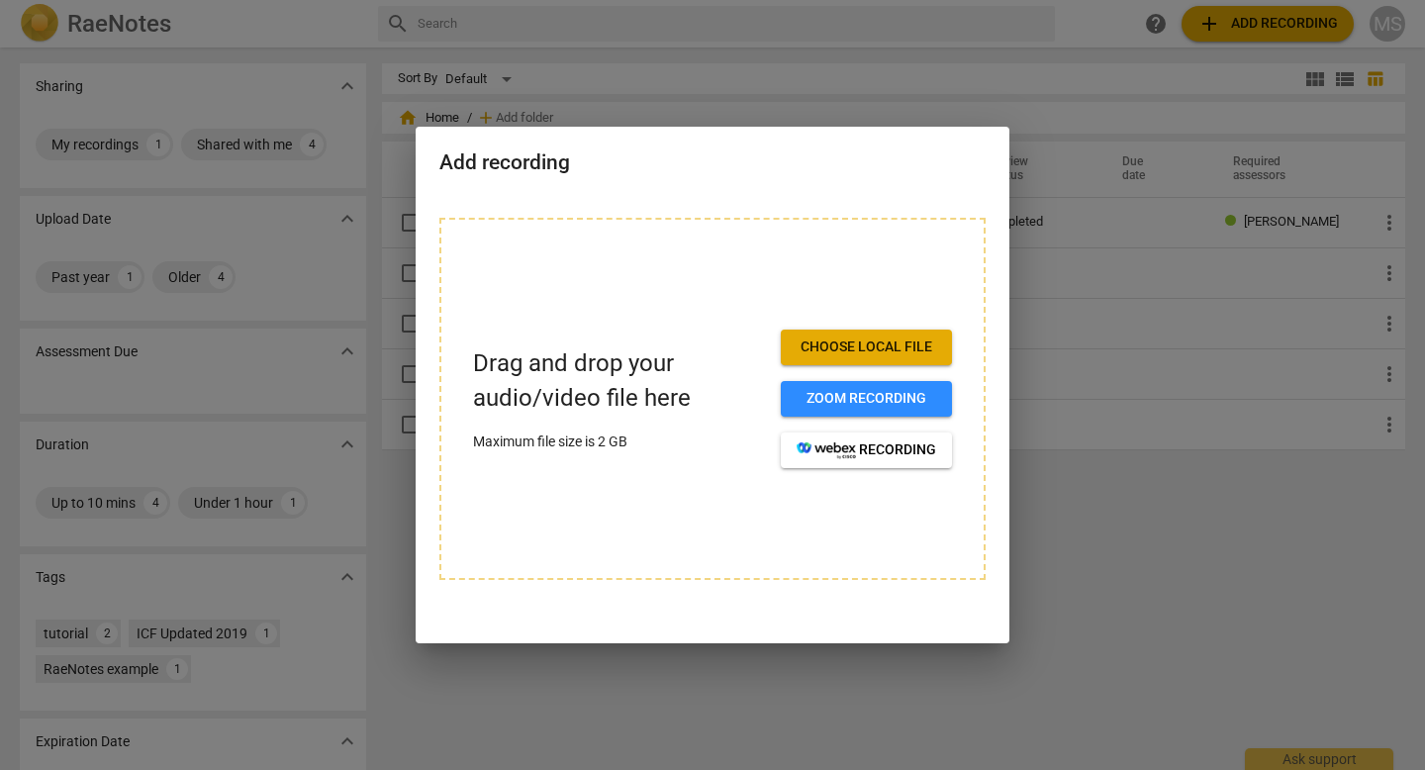
click at [865, 350] on span "Choose local file" at bounding box center [867, 347] width 140 height 20
